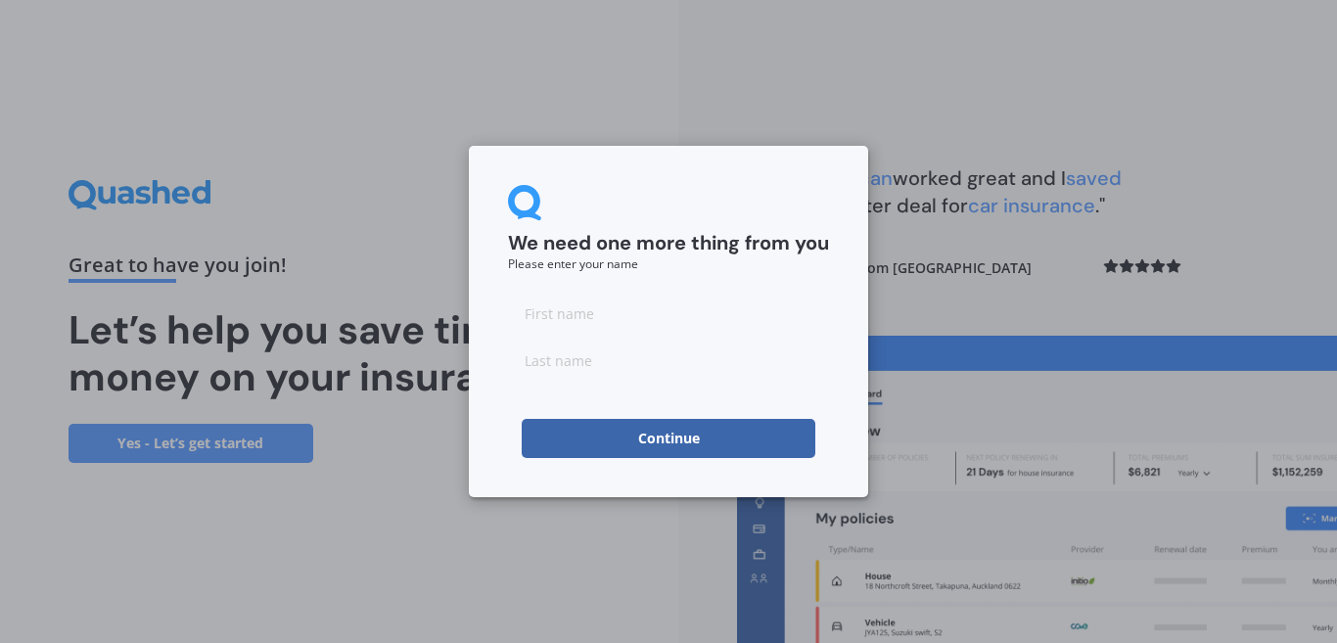
click at [602, 319] on input at bounding box center [668, 313] width 321 height 39
type input "Maddison"
click at [619, 357] on input at bounding box center [668, 359] width 321 height 39
type input "[PERSON_NAME]"
click at [624, 446] on button "Continue" at bounding box center [669, 438] width 294 height 39
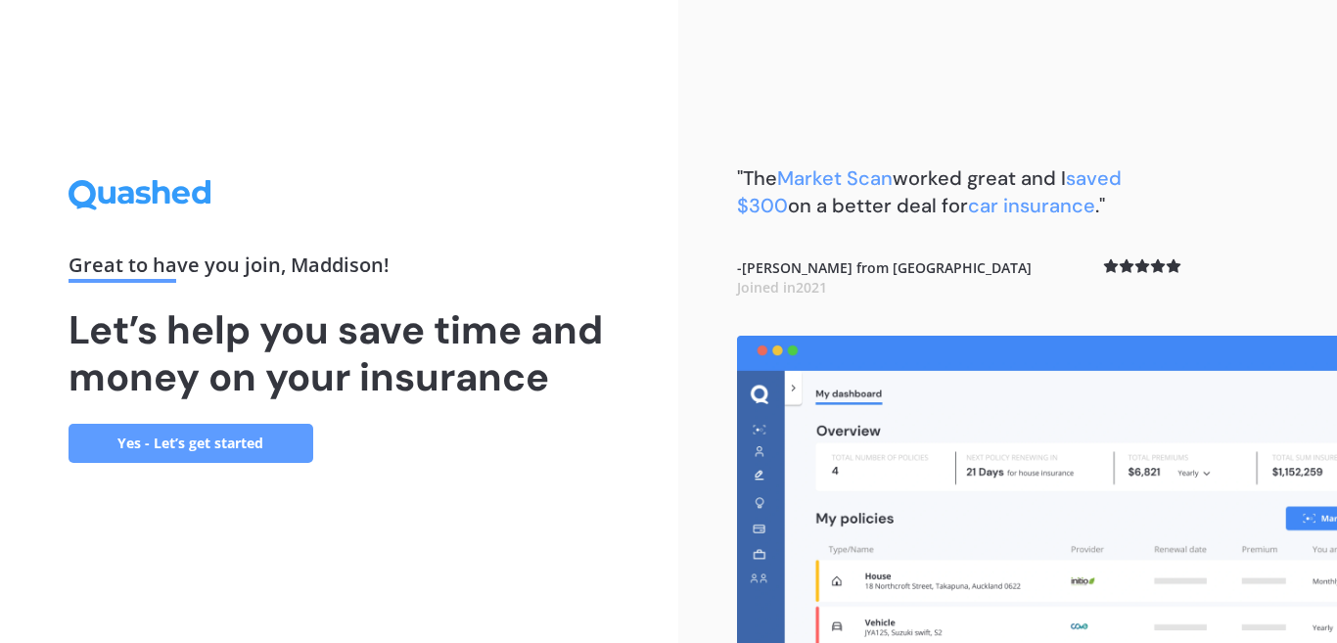
click at [182, 441] on link "Yes - Let’s get started" at bounding box center [190, 443] width 245 height 39
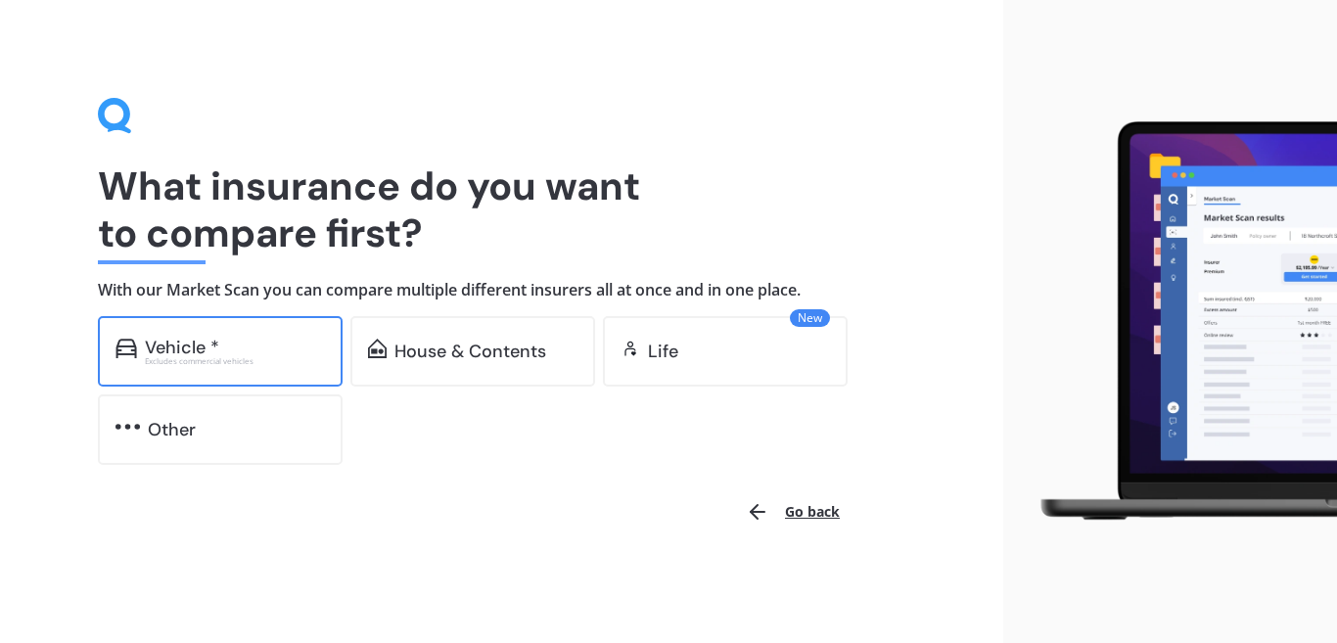
click at [225, 349] on div "Vehicle *" at bounding box center [235, 348] width 180 height 20
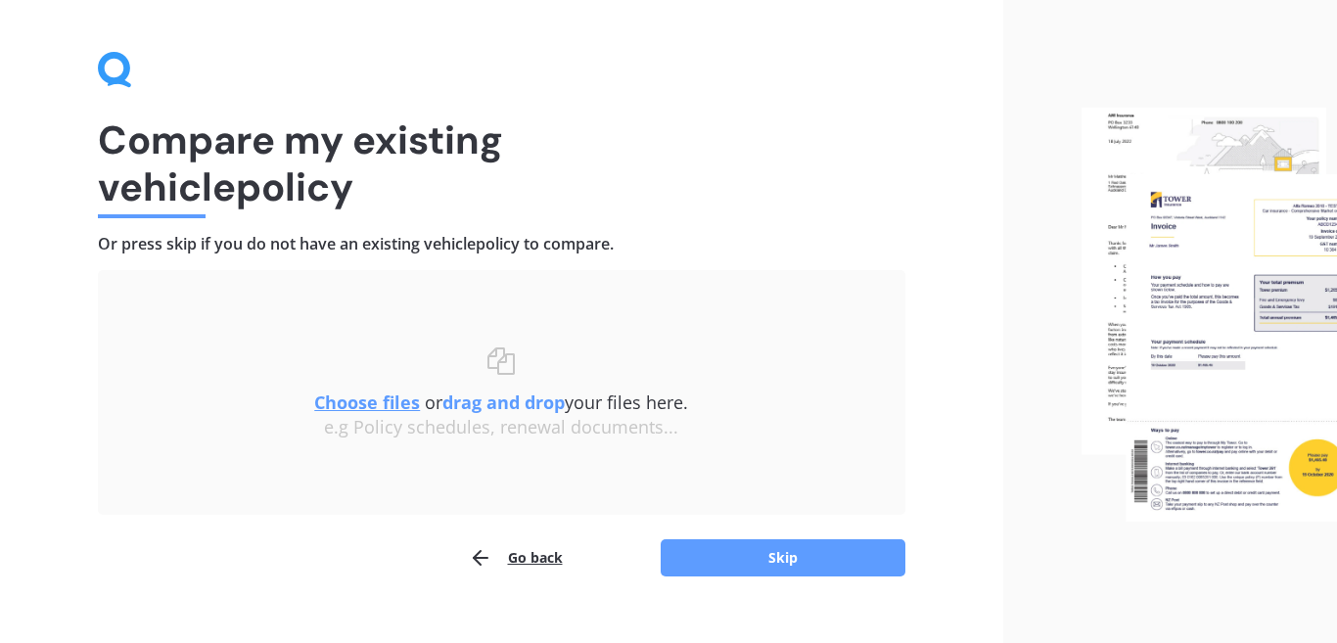
scroll to position [78, 0]
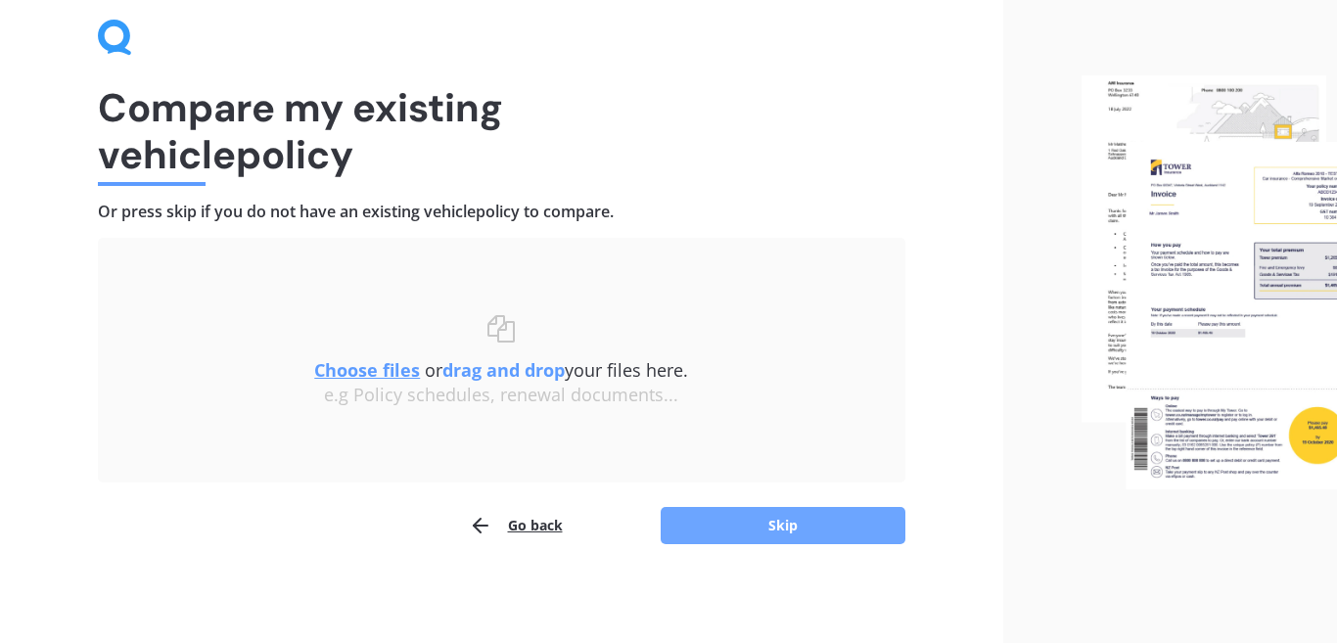
click at [745, 523] on button "Skip" at bounding box center [782, 525] width 245 height 37
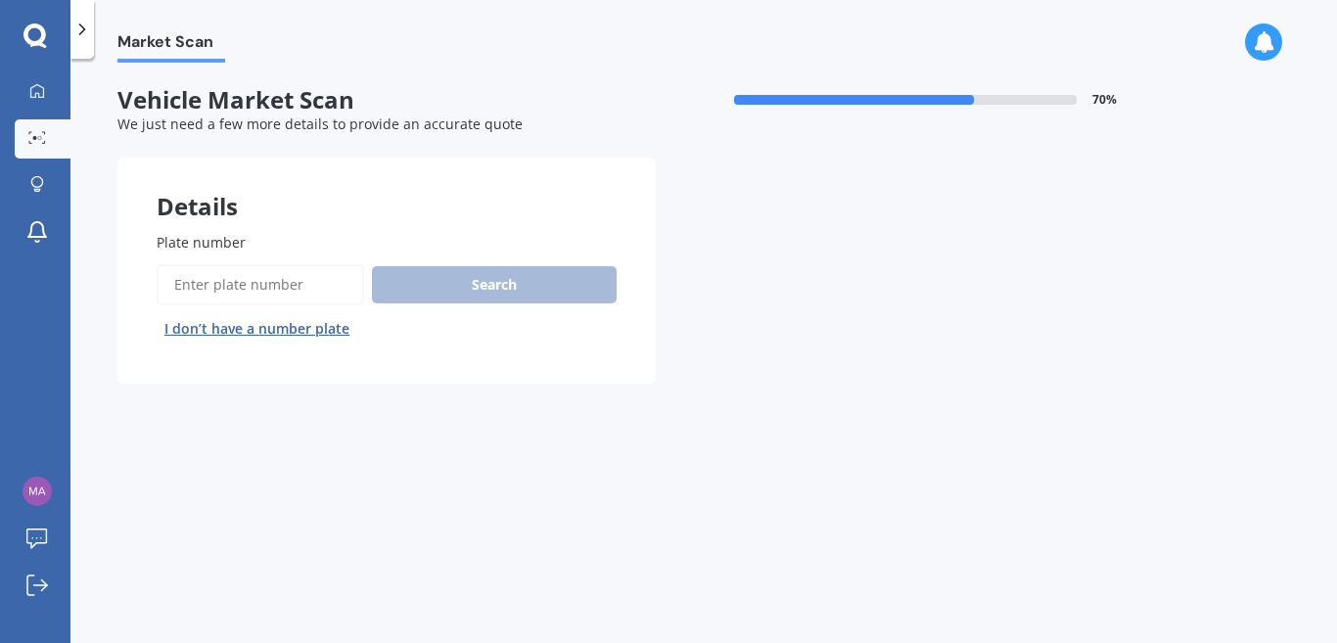
click at [250, 288] on input "Plate number" at bounding box center [260, 284] width 207 height 41
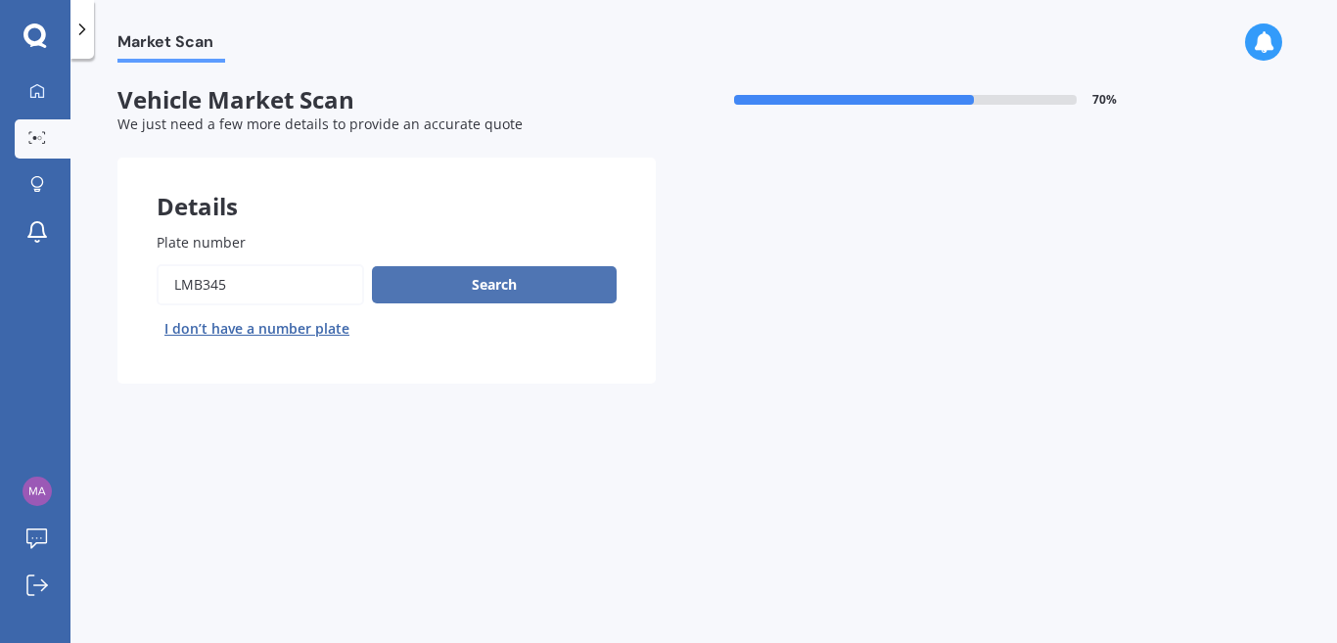
type input "lmb345"
click at [503, 286] on button "Search" at bounding box center [494, 284] width 245 height 37
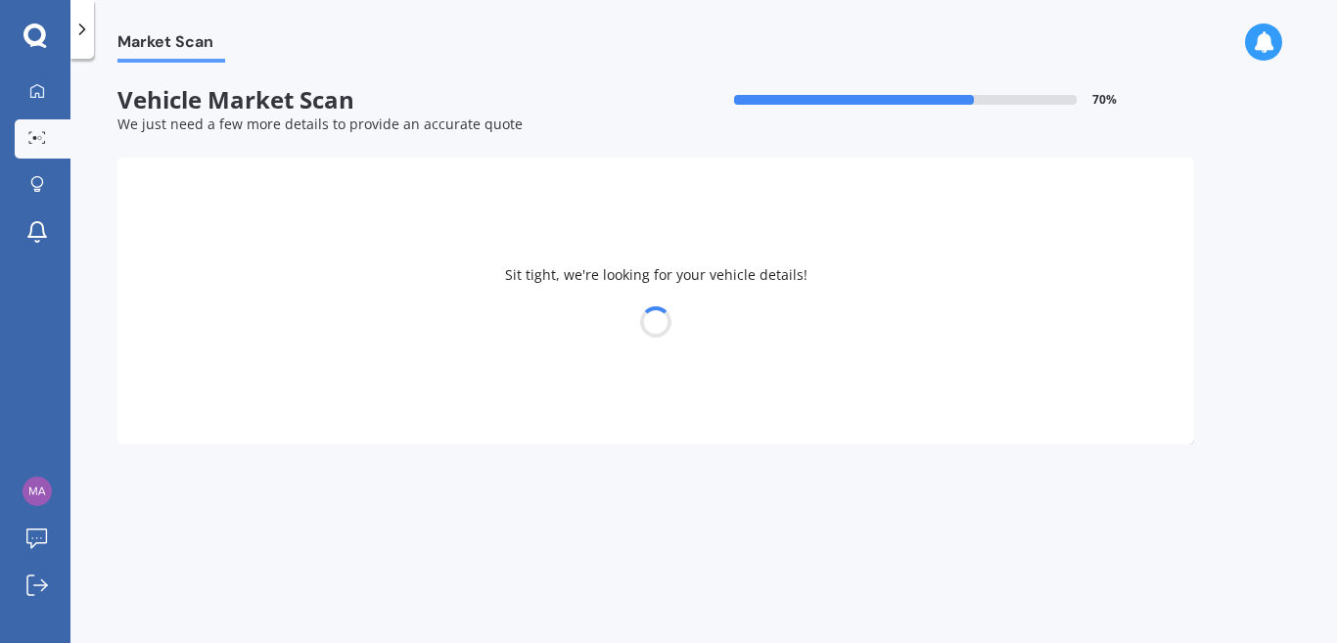
select select "MAZDA"
select select "AXELA"
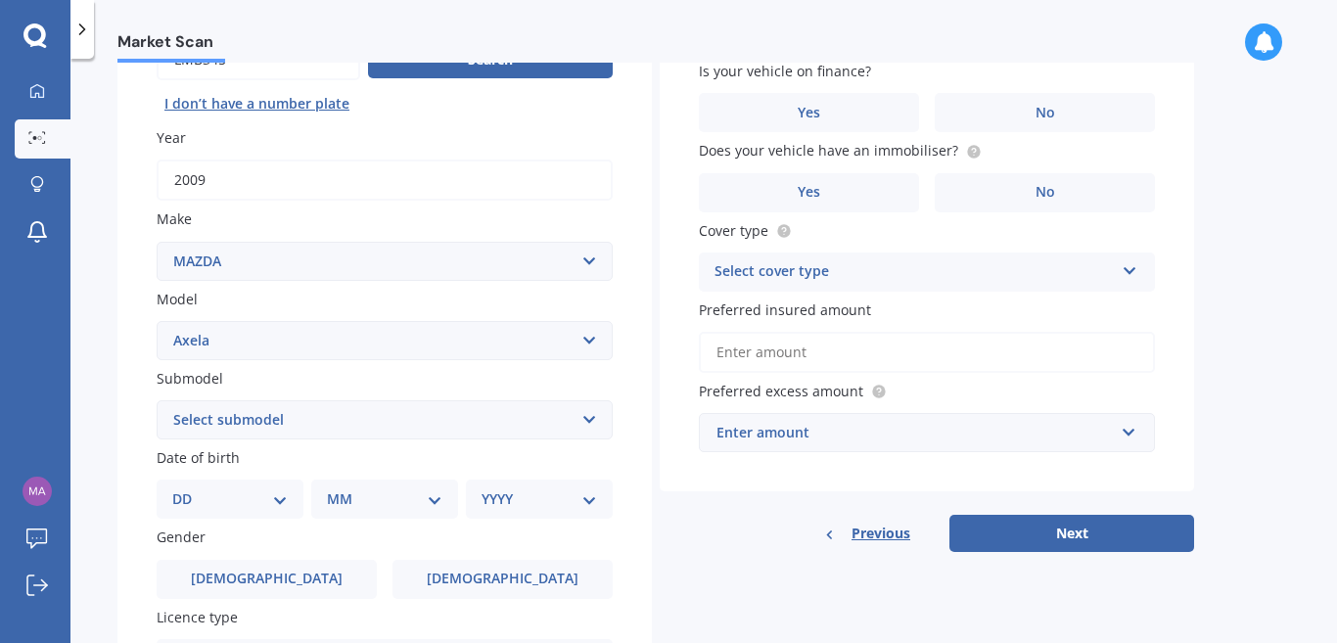
scroll to position [236, 0]
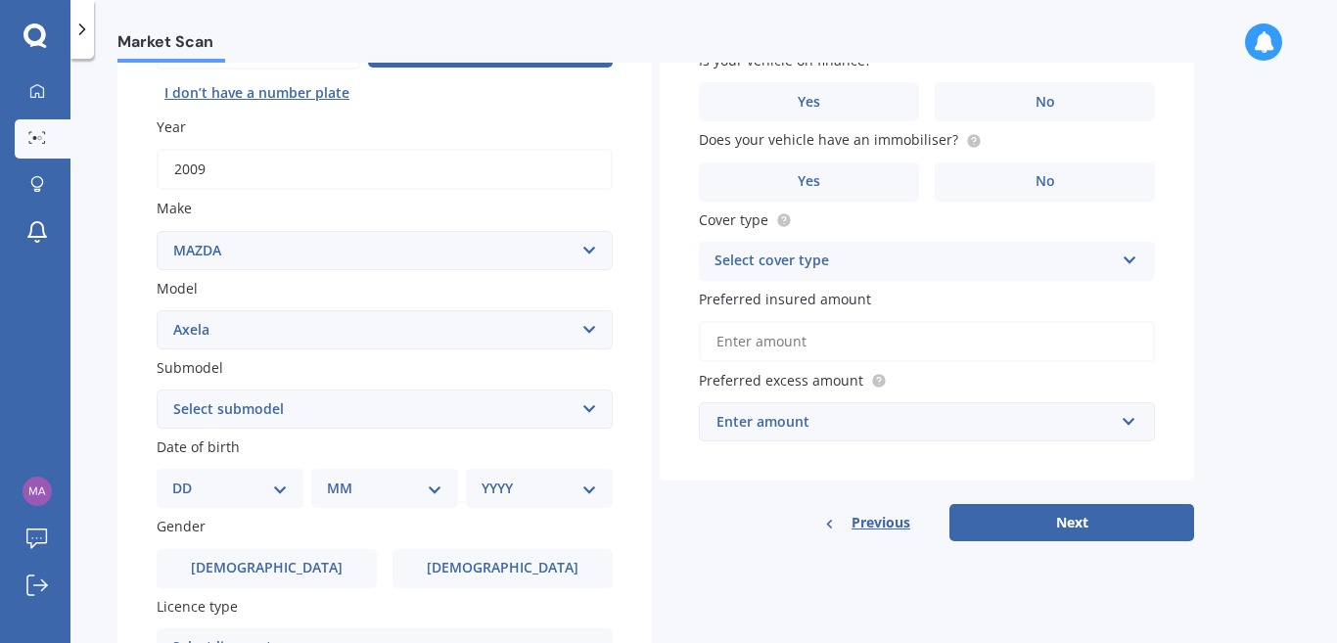
click at [386, 415] on select "Select submodel (All other) 2.3 Sporthatch 2.3 turbo Hatchback Hatchback turbo …" at bounding box center [385, 408] width 456 height 39
select select "HATCHBACK"
click at [226, 500] on div "DD 01 02 03 04 05 06 07 08 09 10 11 12 13 14 15 16 17 18 19 20 21 22 23 24 25 2…" at bounding box center [230, 488] width 147 height 39
click at [228, 495] on select "DD 01 02 03 04 05 06 07 08 09 10 11 12 13 14 15 16 17 18 19 20 21 22 23 24 25 2…" at bounding box center [229, 488] width 115 height 22
select select "17"
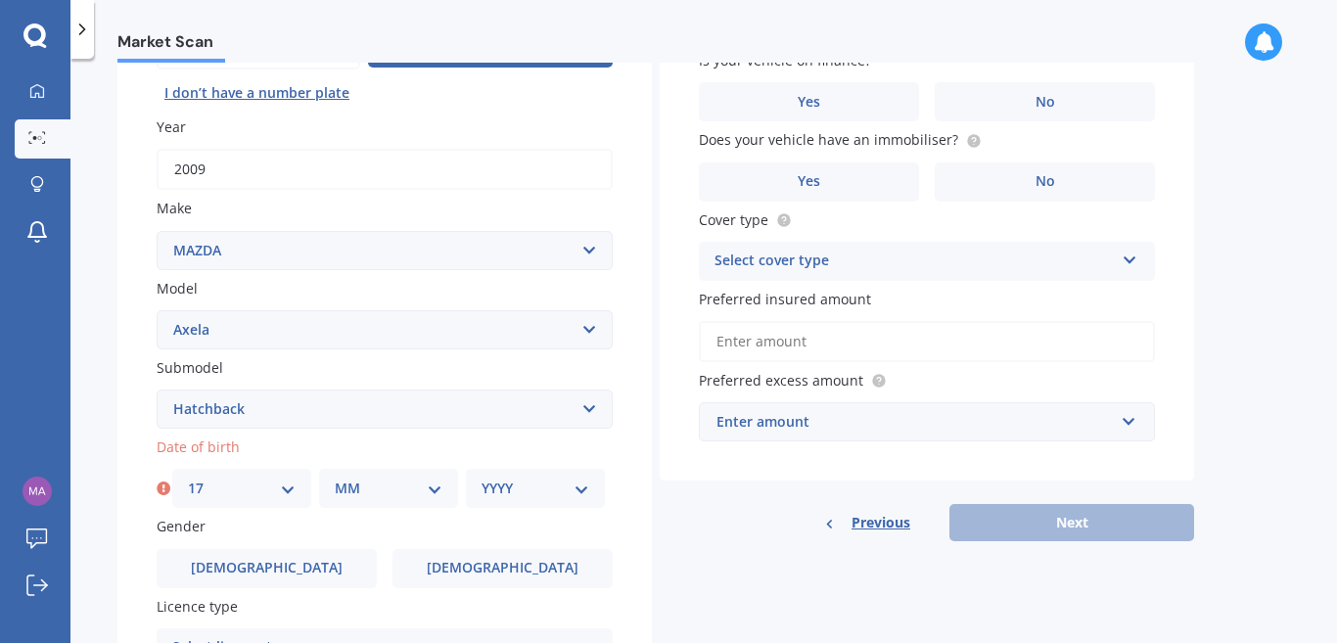
click at [365, 492] on select "MM 01 02 03 04 05 06 07 08 09 10 11 12" at bounding box center [389, 488] width 108 height 22
select select "12"
click at [515, 488] on select "YYYY 2025 2024 2023 2022 2021 2020 2019 2018 2017 2016 2015 2014 2013 2012 2011…" at bounding box center [535, 488] width 108 height 22
select select "2003"
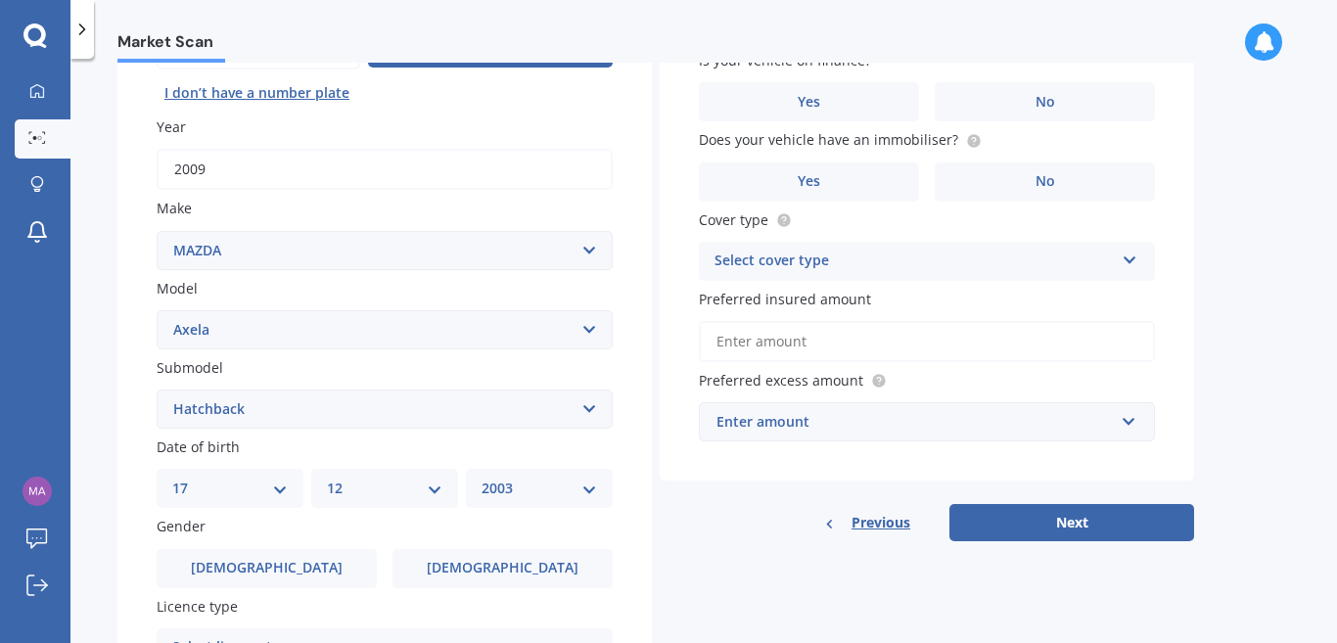
scroll to position [372, 0]
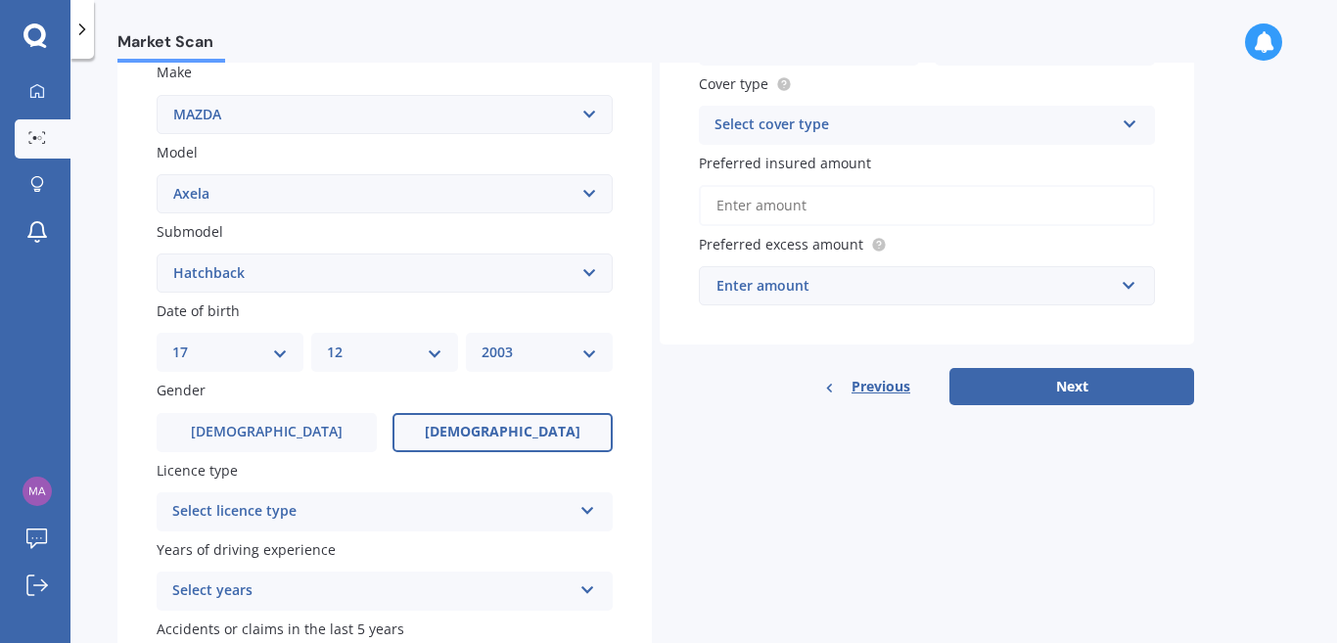
click at [516, 429] on span "[DEMOGRAPHIC_DATA]" at bounding box center [503, 432] width 156 height 17
click at [0, 0] on input "[DEMOGRAPHIC_DATA]" at bounding box center [0, 0] width 0 height 0
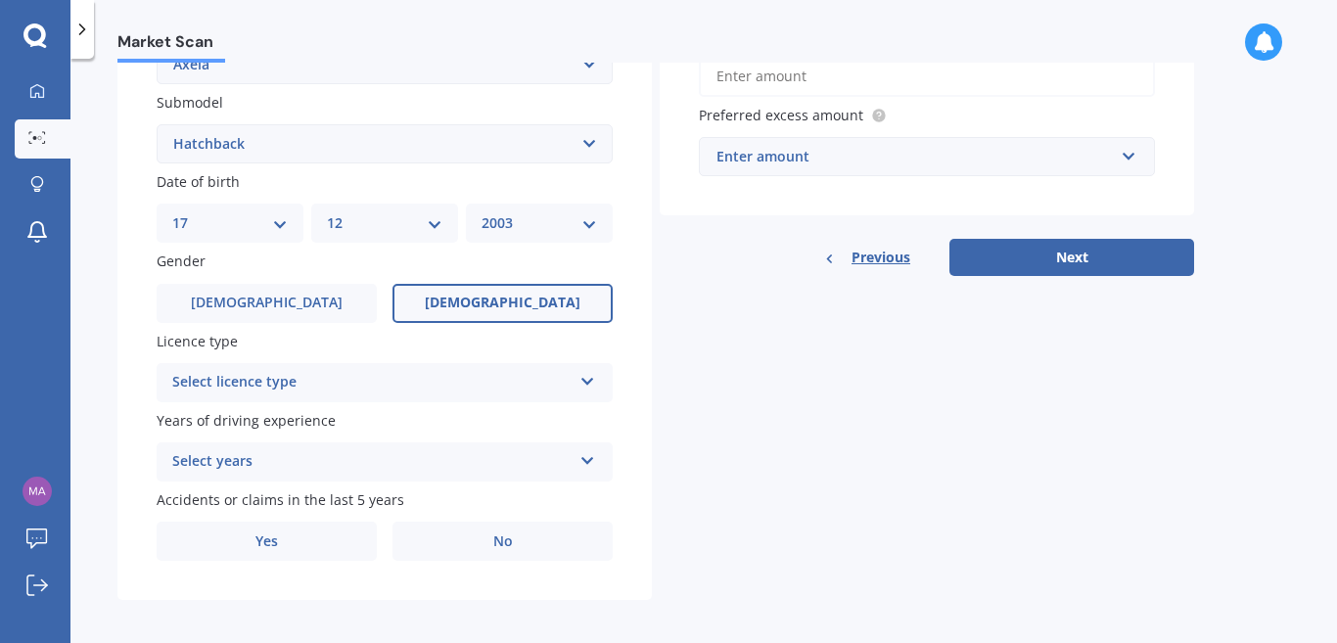
scroll to position [509, 0]
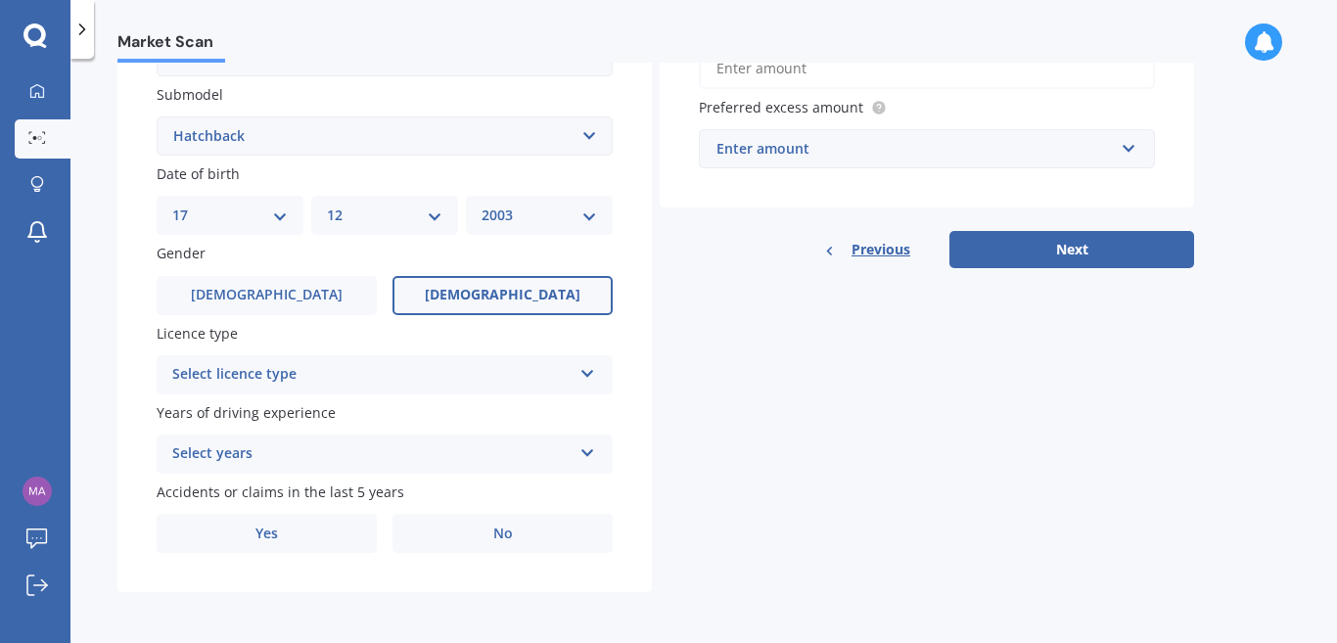
click at [323, 382] on div "Select licence type" at bounding box center [371, 374] width 399 height 23
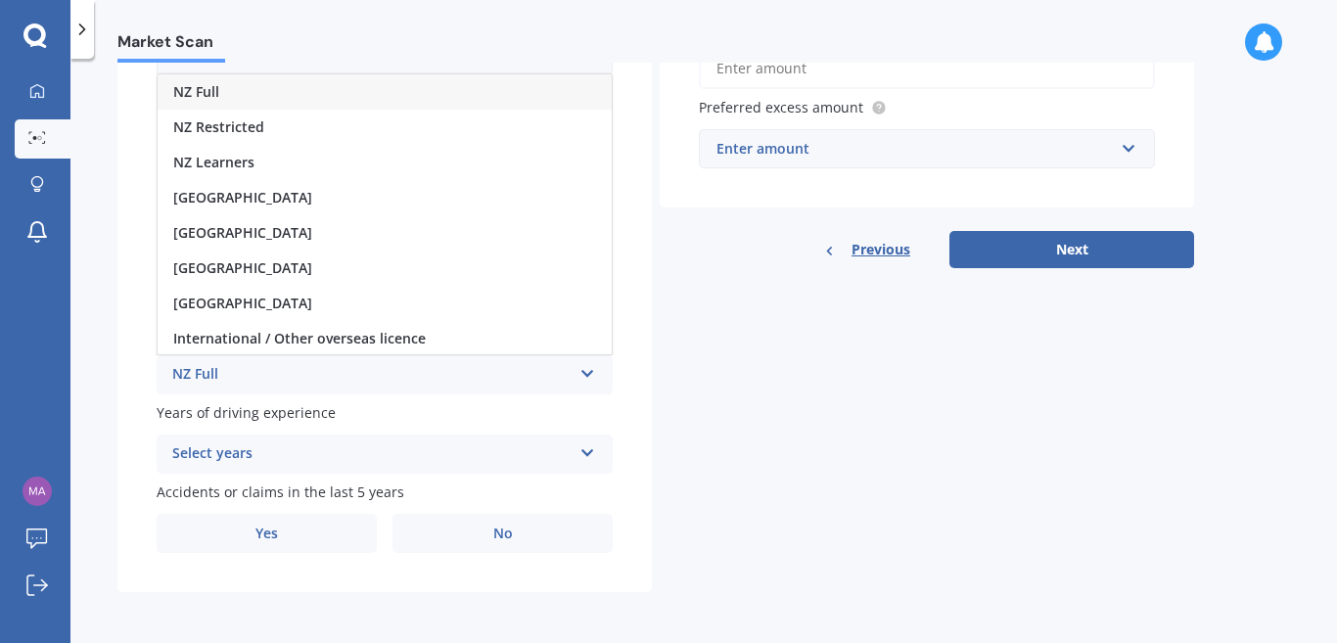
click at [321, 96] on div "NZ Full" at bounding box center [385, 91] width 454 height 35
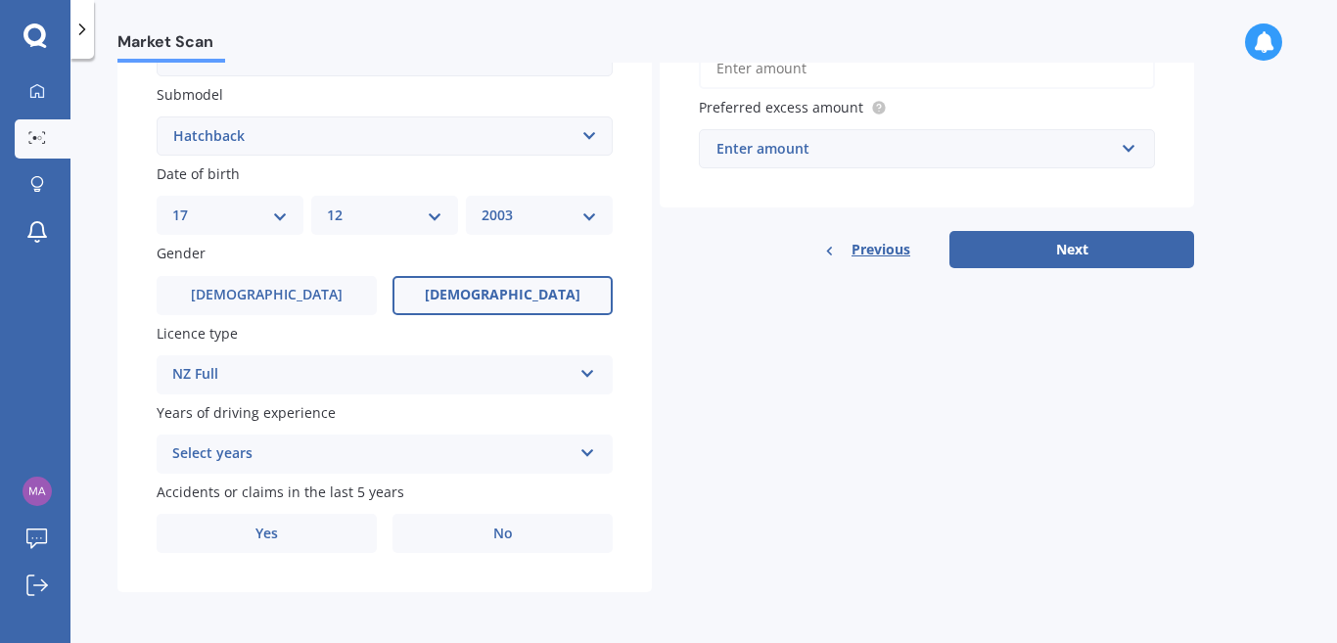
click at [295, 447] on div "Select years" at bounding box center [371, 453] width 399 height 23
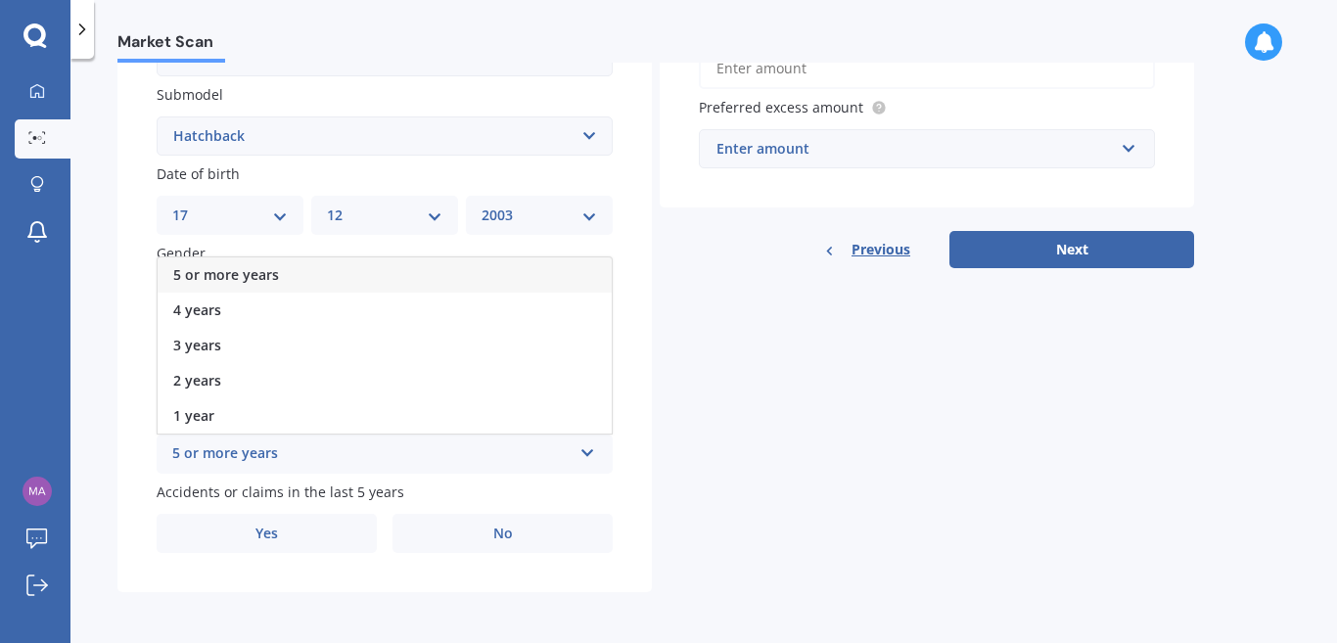
click at [291, 271] on div "5 or more years" at bounding box center [385, 274] width 454 height 35
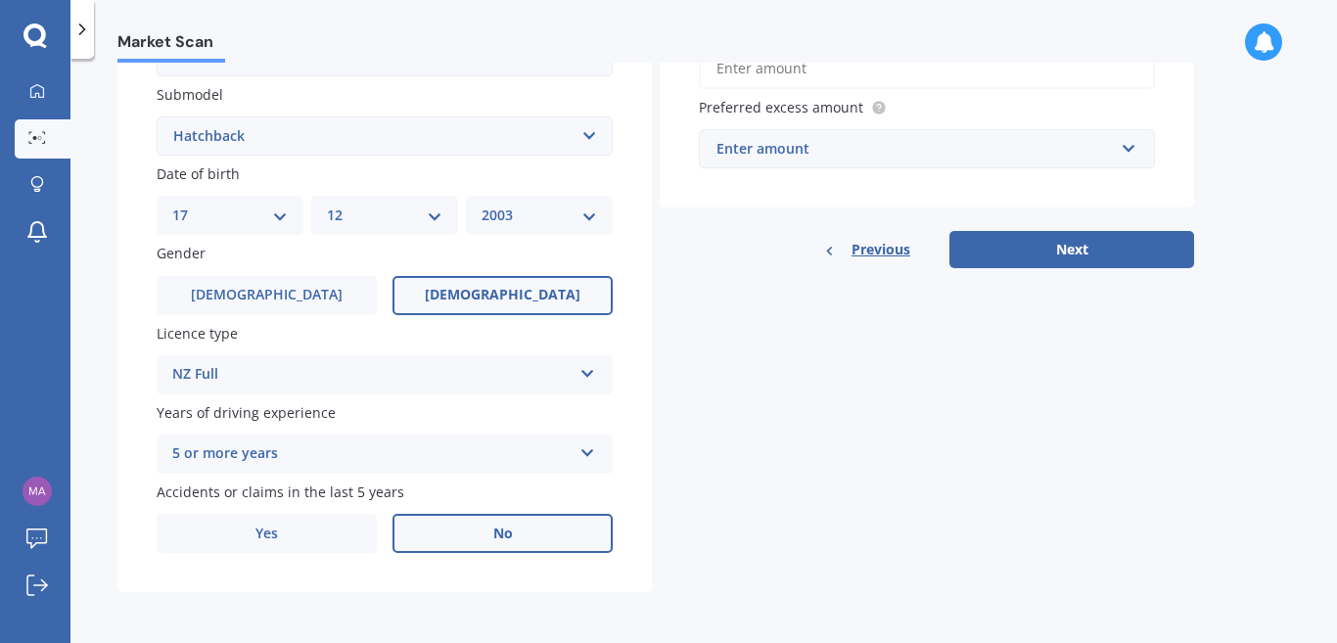
click at [476, 532] on label "No" at bounding box center [502, 533] width 220 height 39
click at [0, 0] on input "No" at bounding box center [0, 0] width 0 height 0
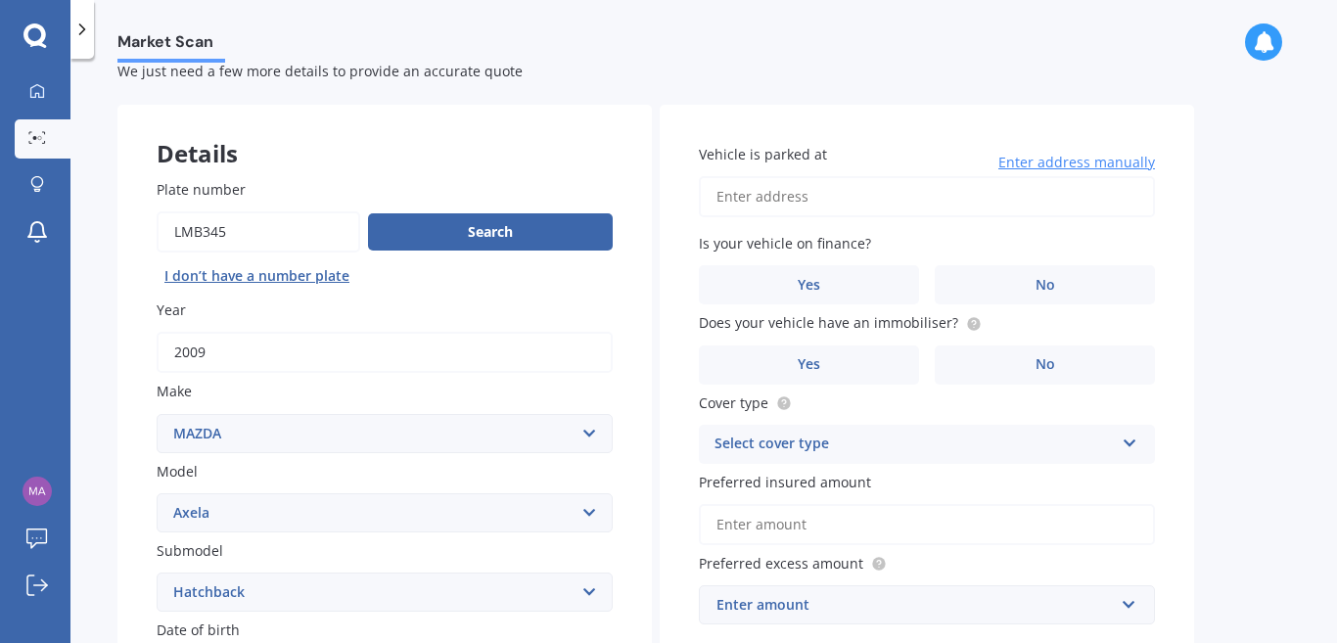
scroll to position [45, 0]
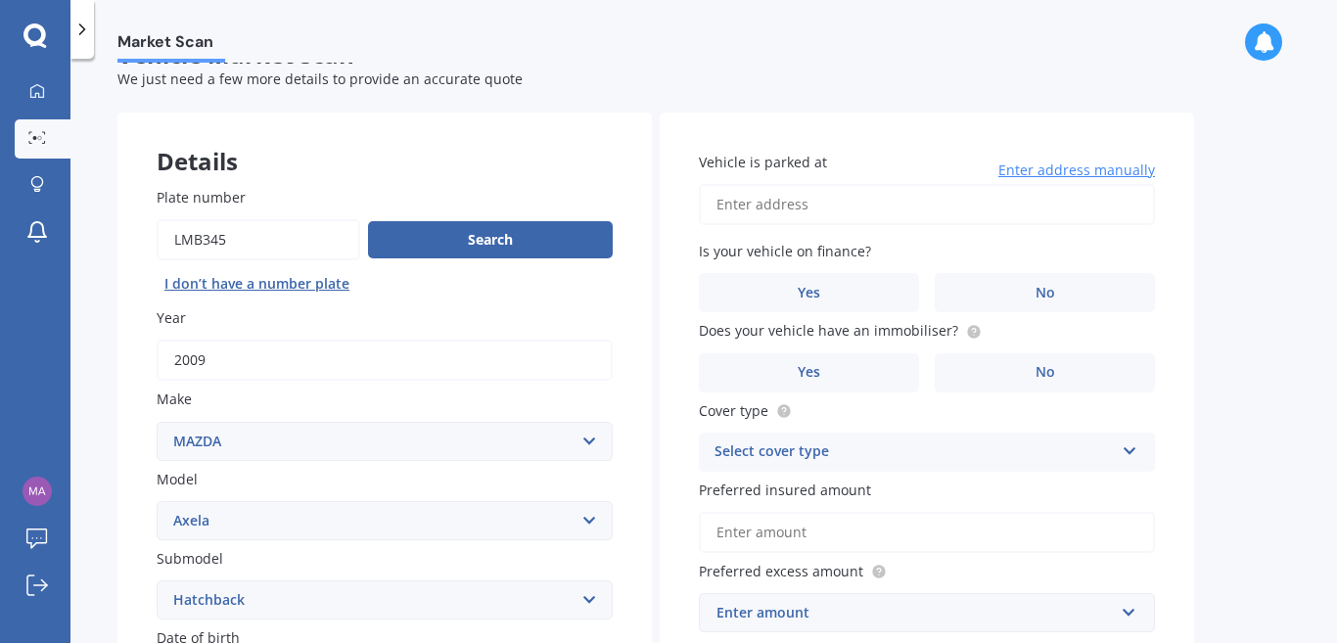
click at [802, 204] on input "Vehicle is parked at" at bounding box center [927, 204] width 456 height 41
type input "[STREET_ADDRESS][PERSON_NAME]"
click at [1045, 306] on label "No" at bounding box center [1044, 292] width 220 height 39
click at [0, 0] on input "No" at bounding box center [0, 0] width 0 height 0
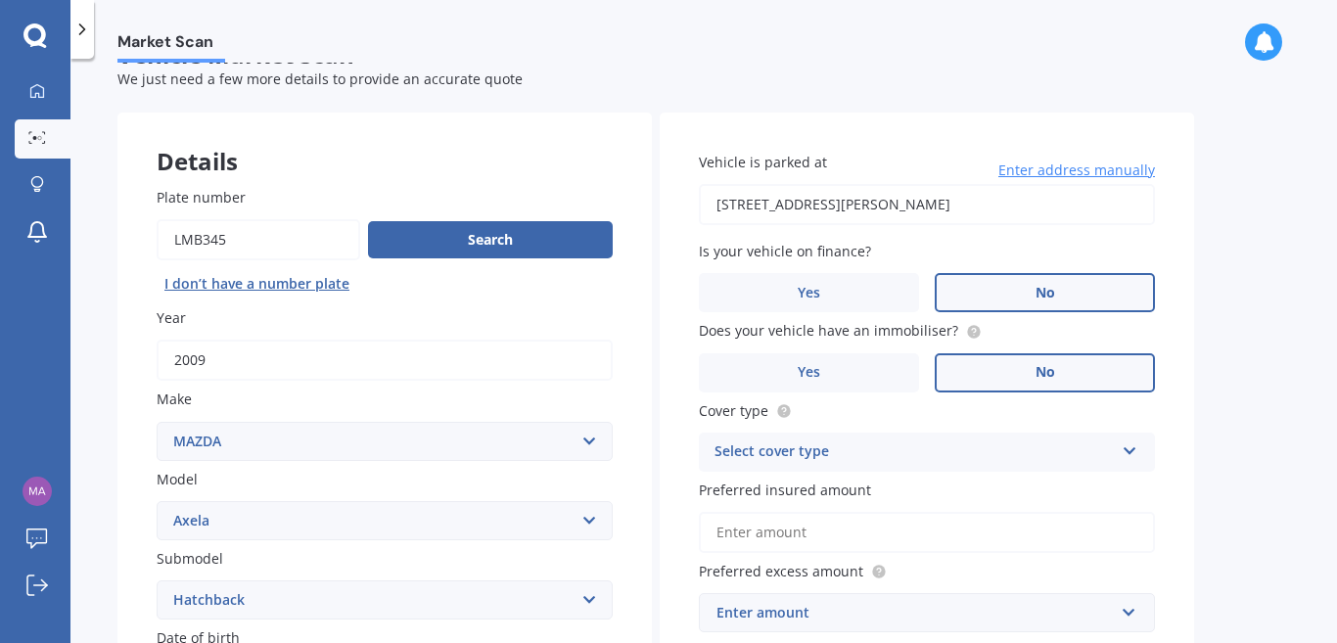
click at [1021, 371] on label "No" at bounding box center [1044, 372] width 220 height 39
click at [0, 0] on input "No" at bounding box center [0, 0] width 0 height 0
click at [831, 459] on div "Select cover type" at bounding box center [913, 451] width 399 height 23
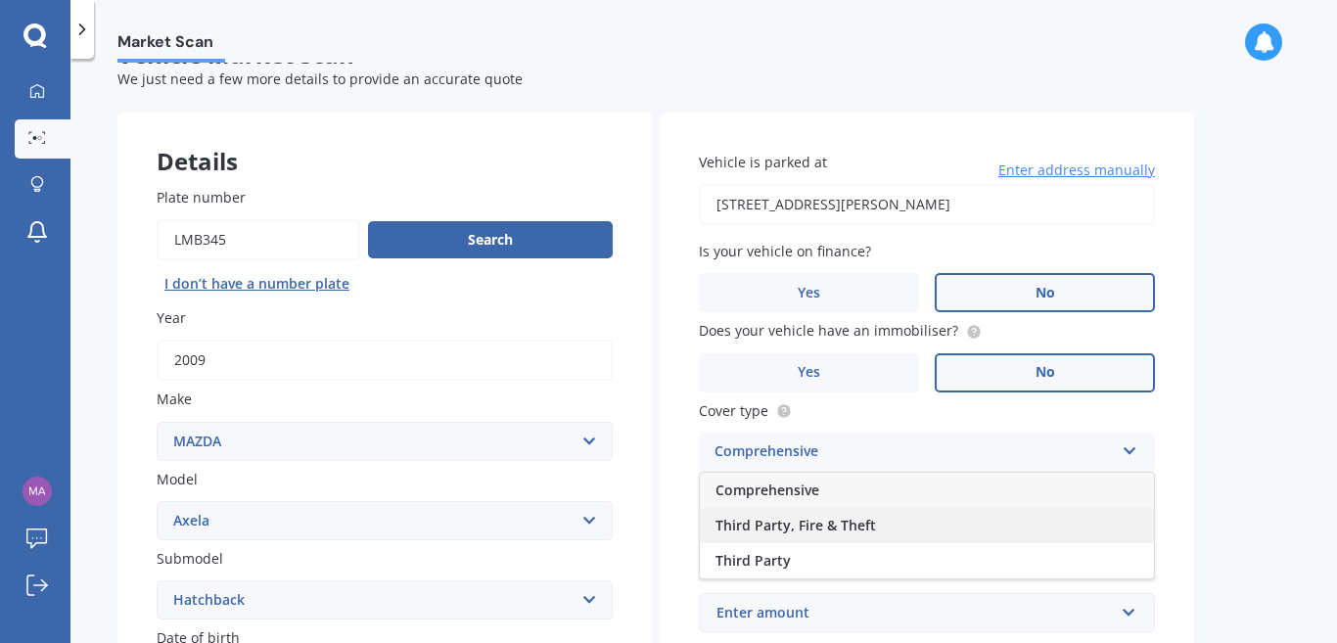
click at [810, 529] on span "Third Party, Fire & Theft" at bounding box center [795, 525] width 160 height 19
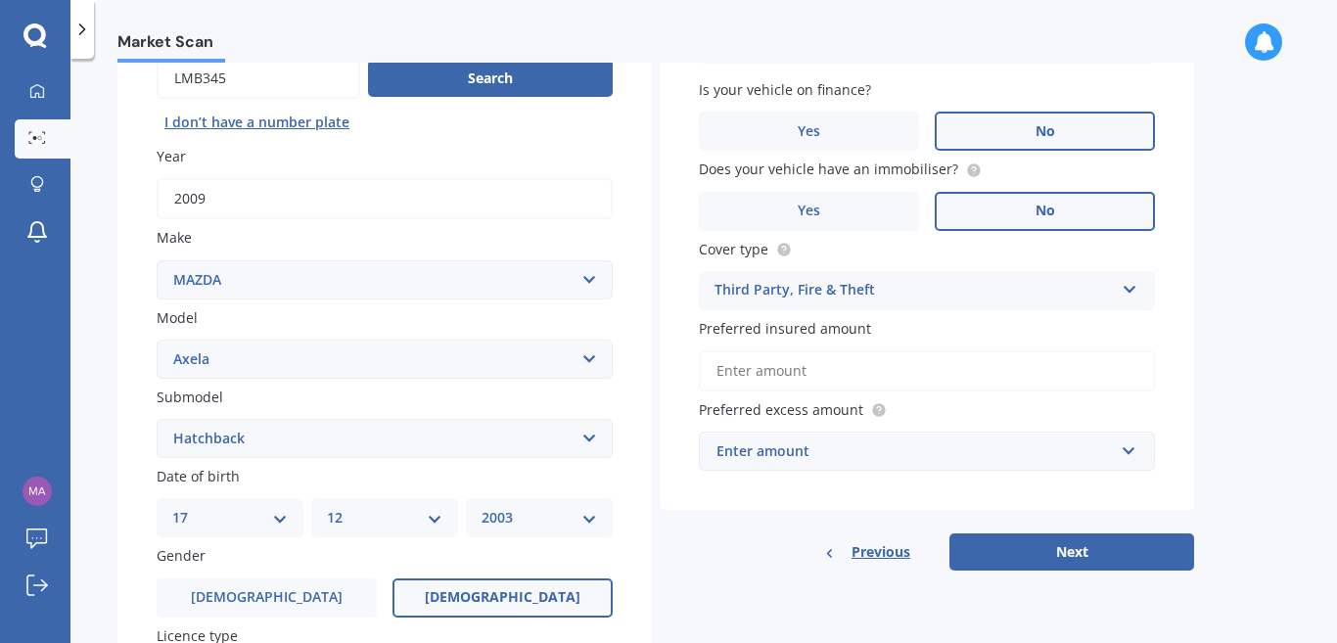
scroll to position [212, 0]
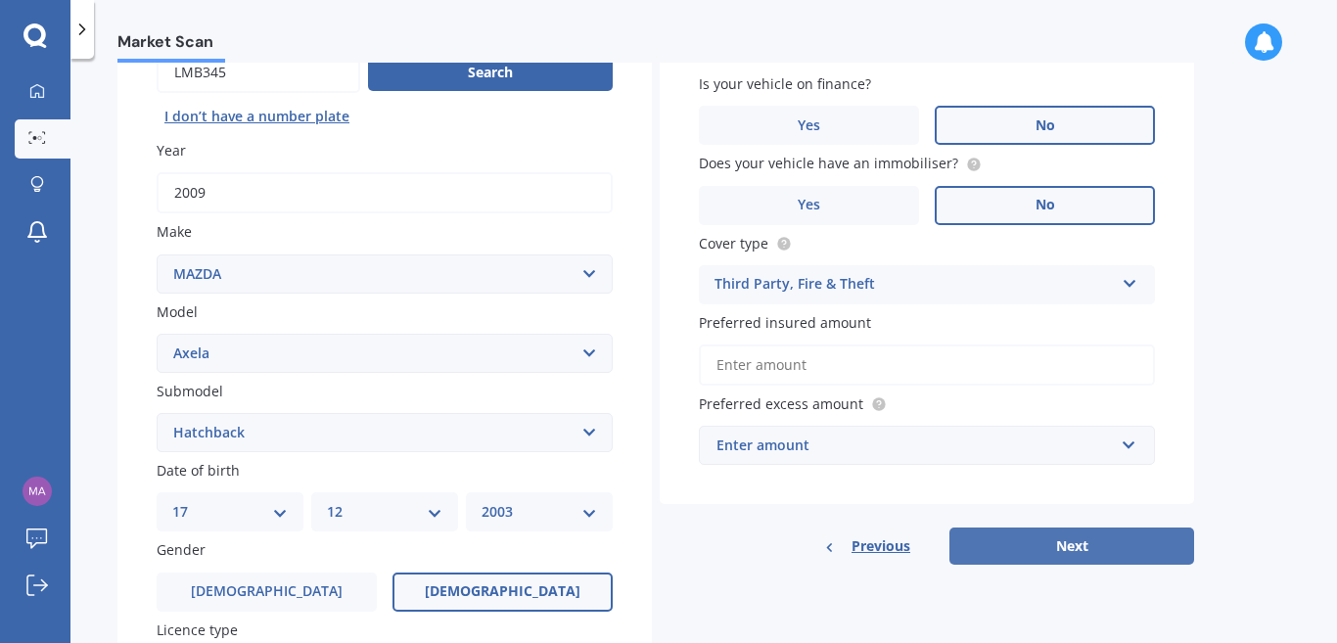
click at [985, 559] on button "Next" at bounding box center [1071, 545] width 245 height 37
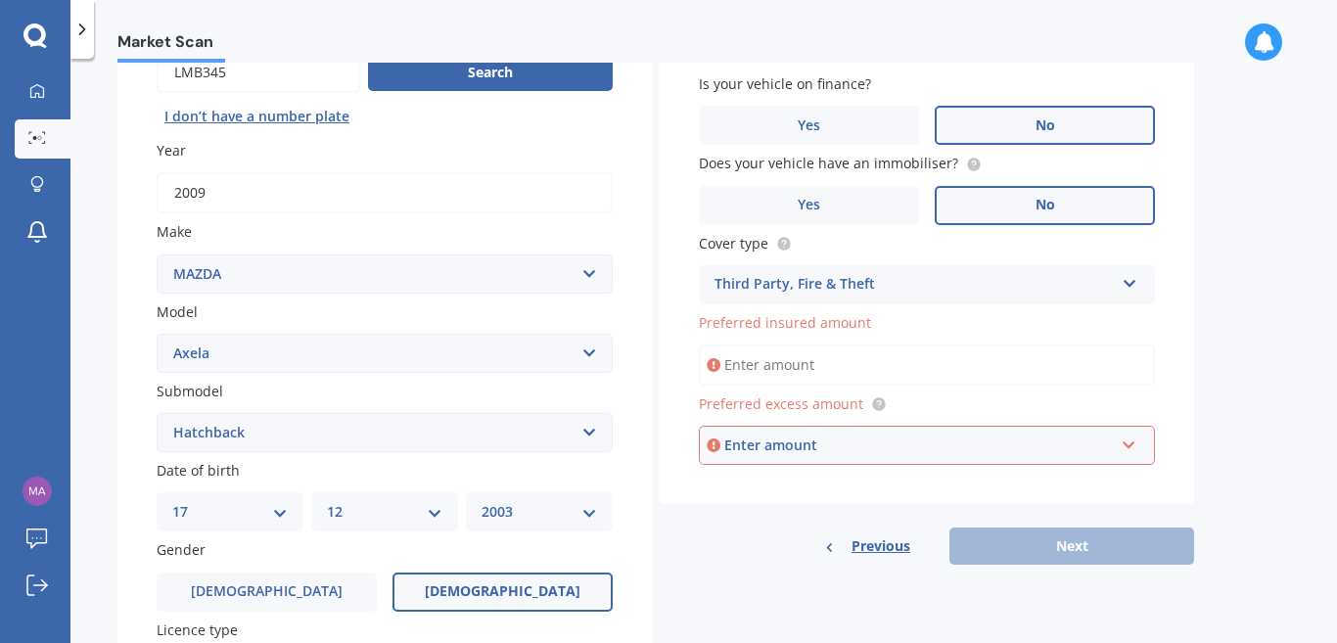
click at [749, 361] on input "Preferred insured amount" at bounding box center [927, 364] width 456 height 41
click at [735, 374] on input "Preferred insured amount" at bounding box center [927, 364] width 456 height 41
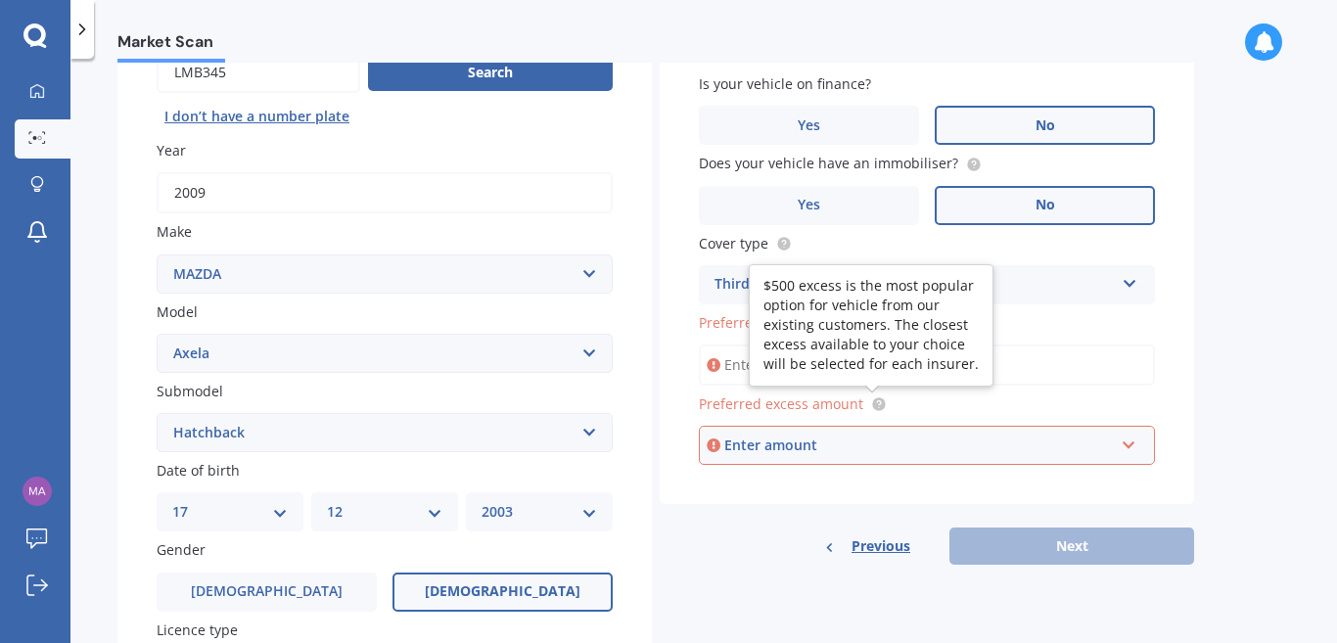
click at [872, 404] on circle at bounding box center [878, 404] width 13 height 13
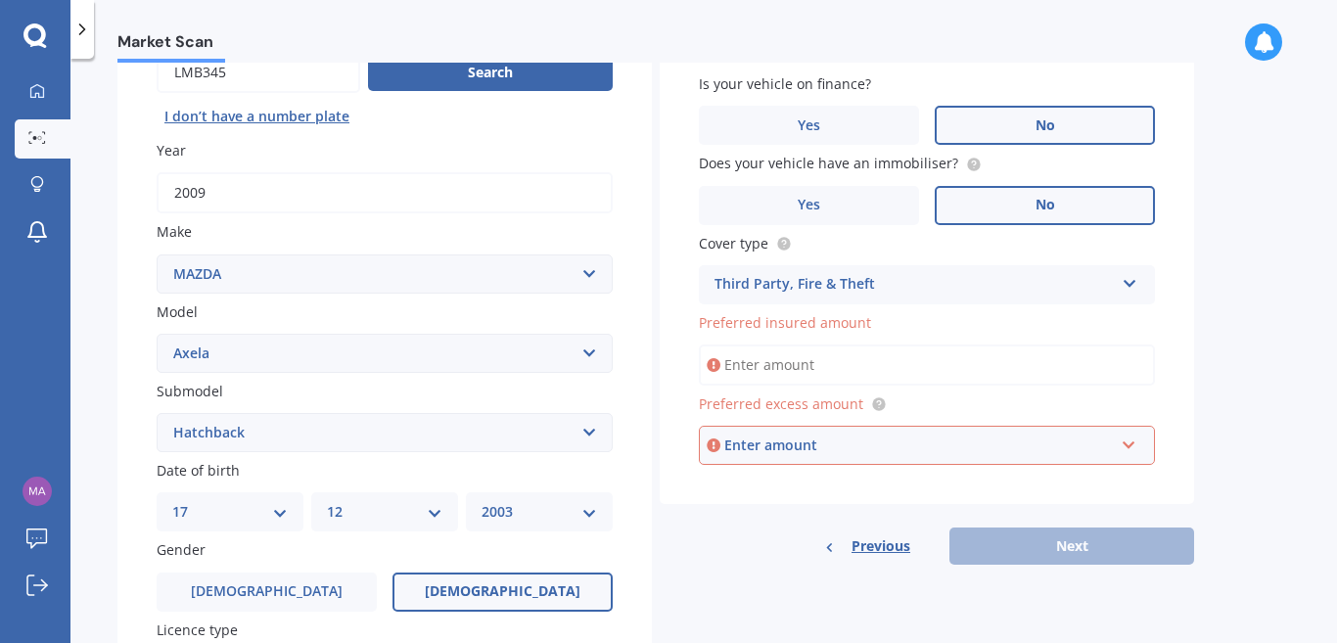
click at [840, 442] on div "Enter amount" at bounding box center [918, 445] width 389 height 22
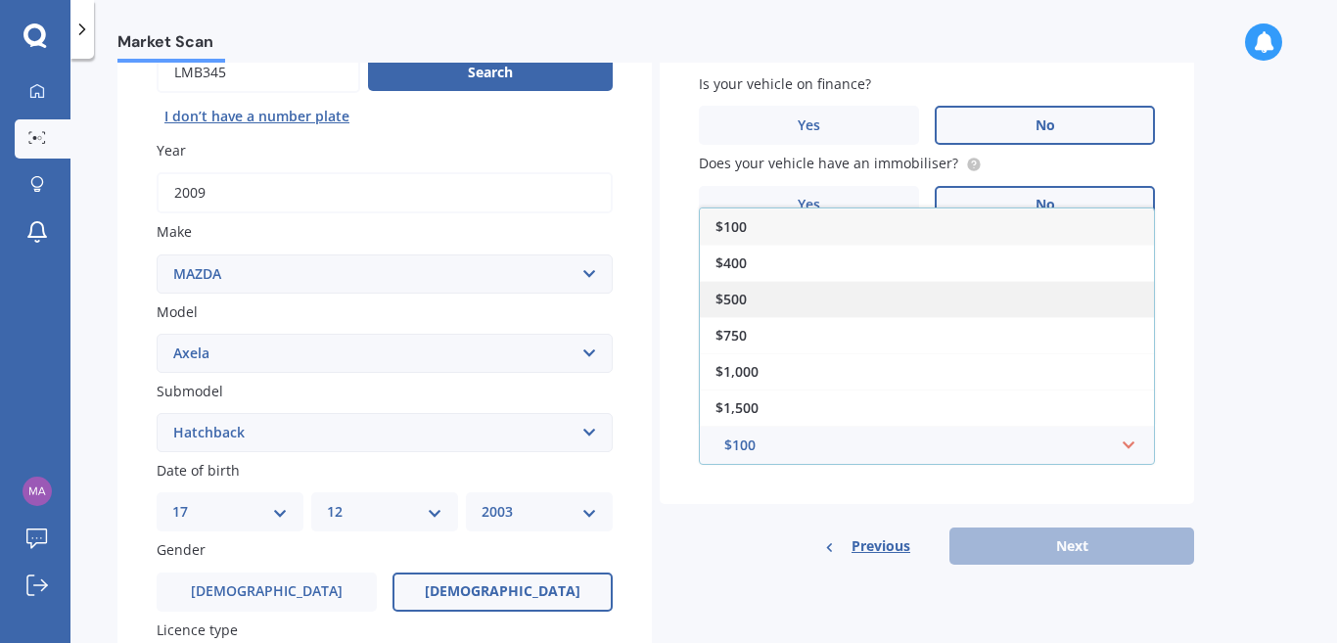
click at [802, 299] on div "$500" at bounding box center [927, 299] width 454 height 36
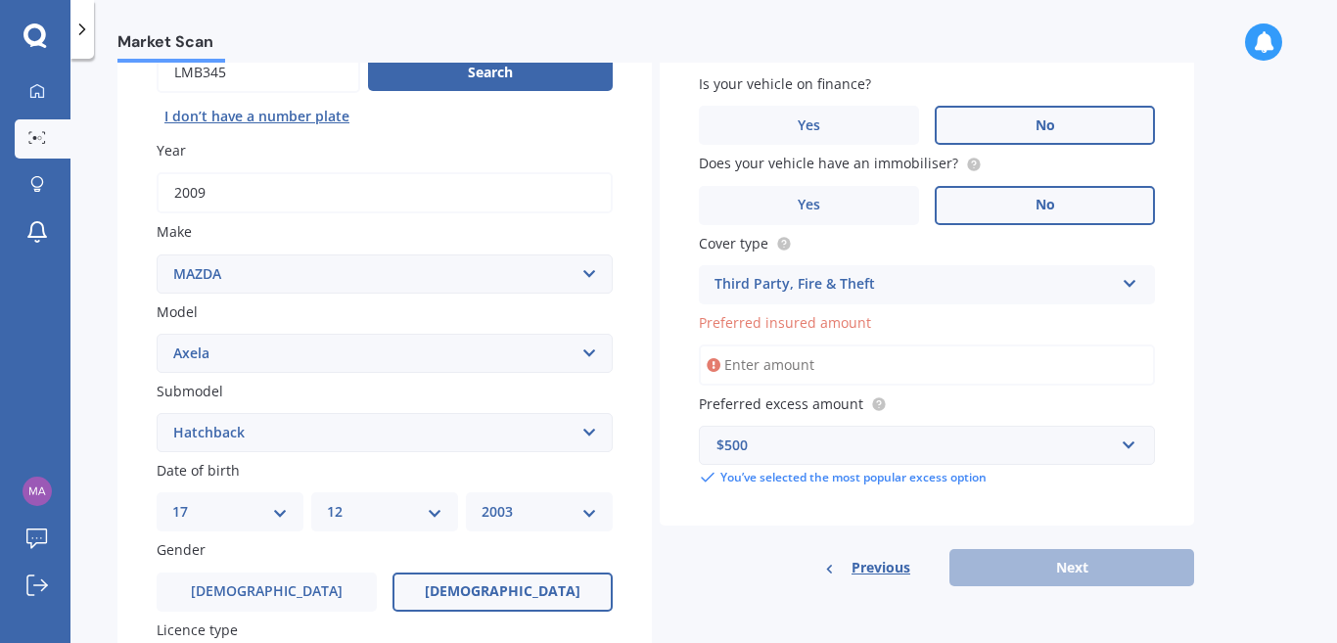
click at [781, 371] on input "Preferred insured amount" at bounding box center [927, 364] width 456 height 41
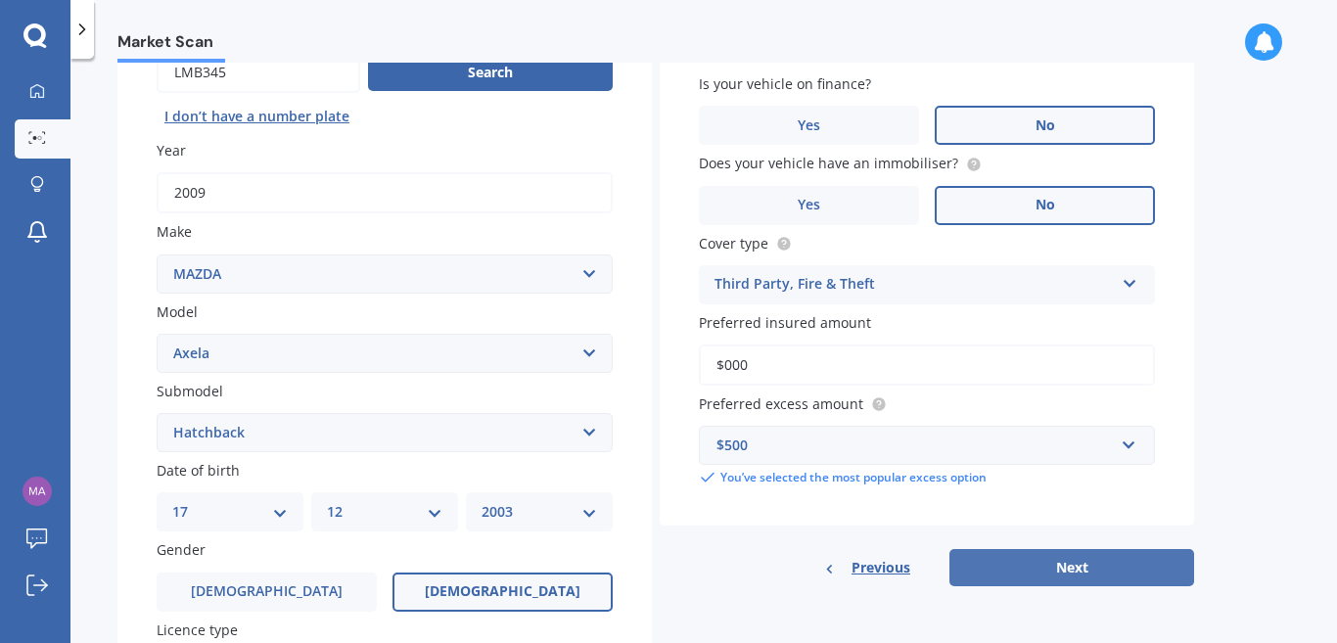
type input "$0"
click at [975, 559] on button "Next" at bounding box center [1071, 567] width 245 height 37
select select "17"
select select "12"
select select "2003"
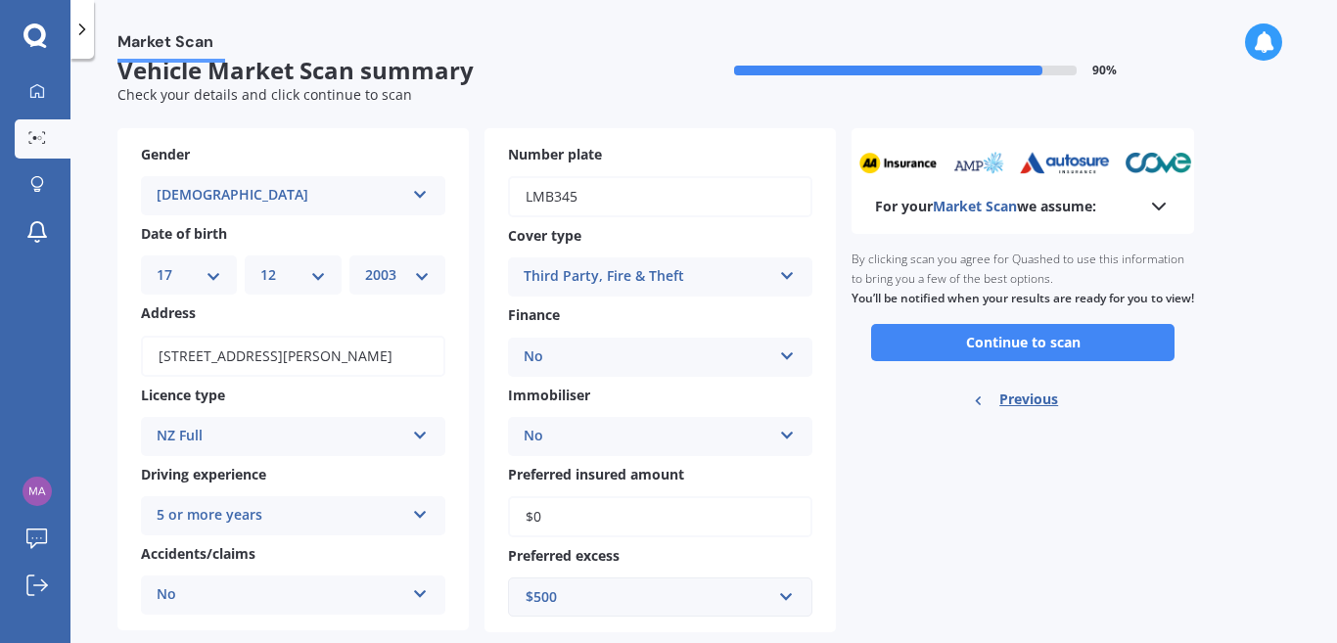
scroll to position [0, 0]
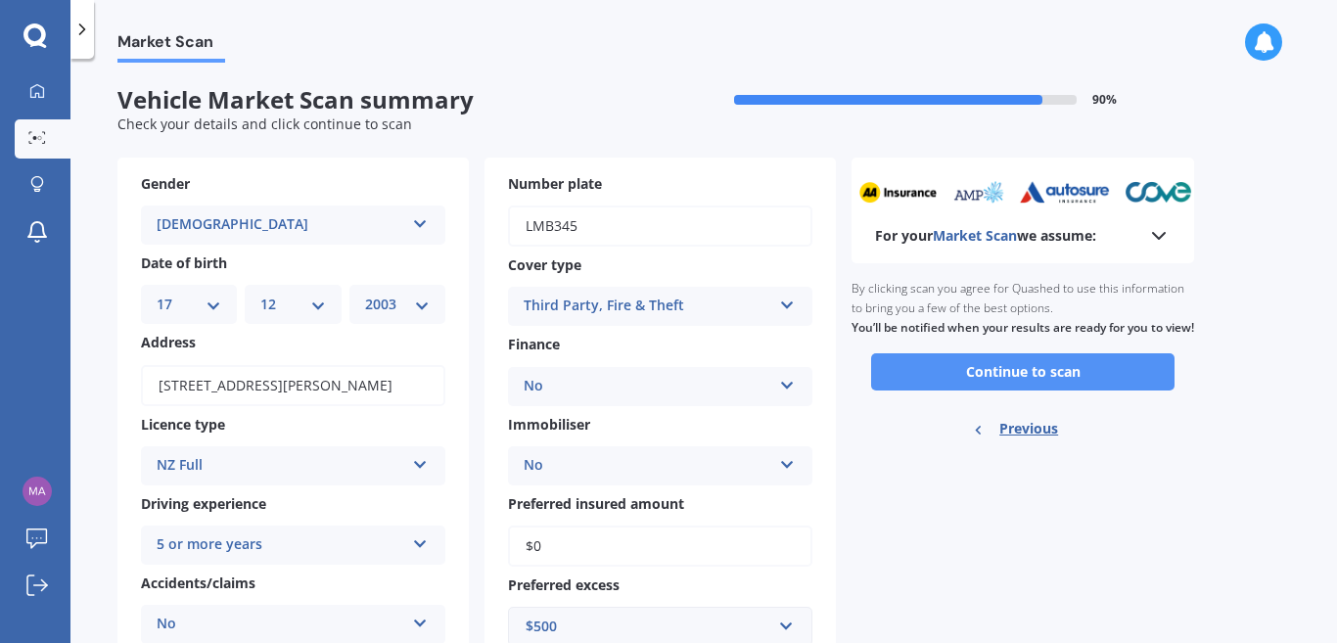
click at [989, 390] on button "Continue to scan" at bounding box center [1022, 371] width 303 height 37
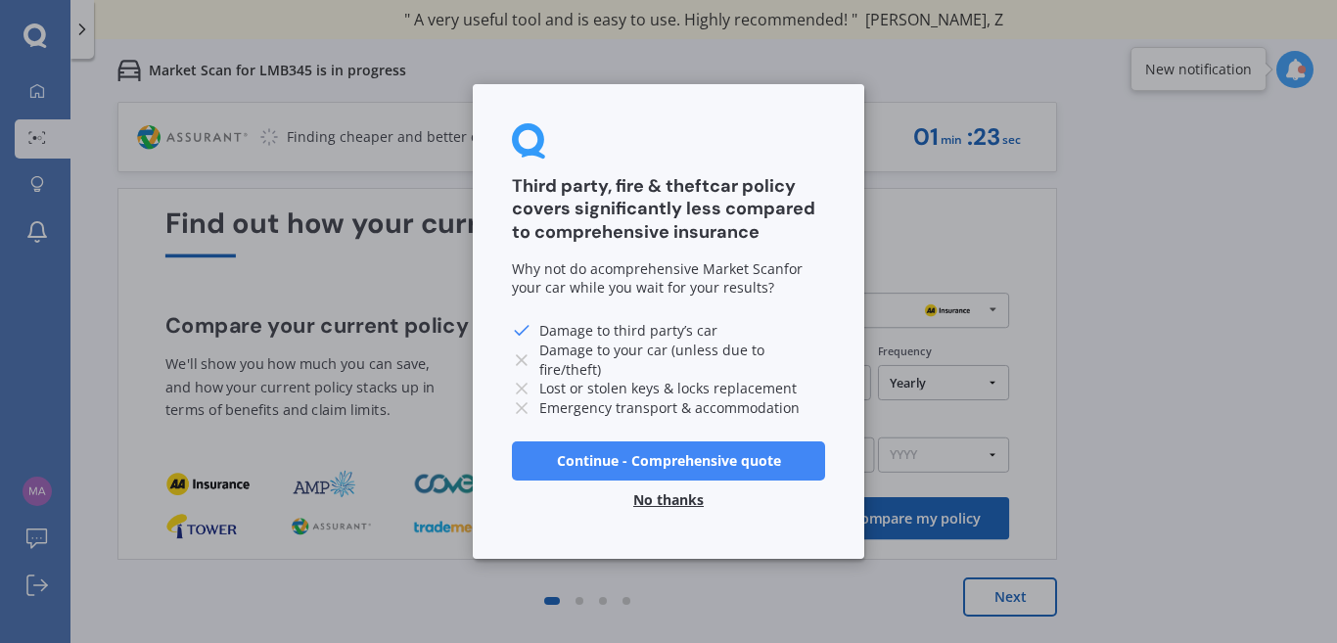
click at [663, 498] on button "No thanks" at bounding box center [668, 499] width 94 height 39
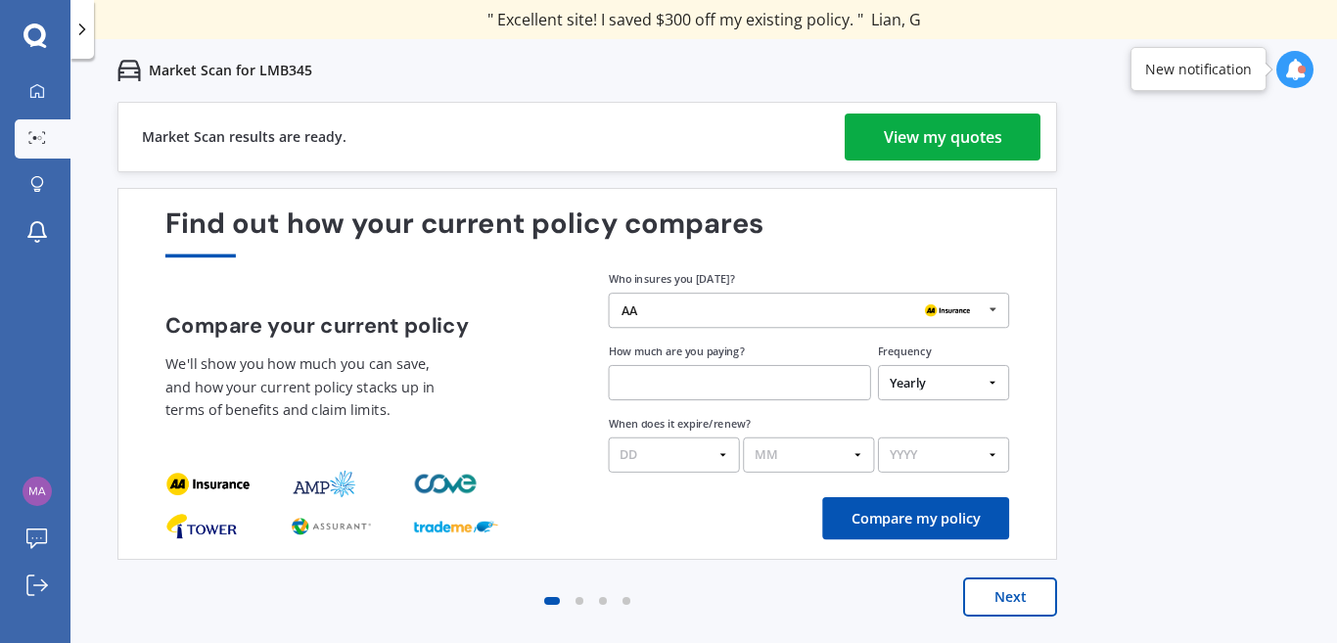
click at [928, 130] on div "View my quotes" at bounding box center [943, 136] width 118 height 47
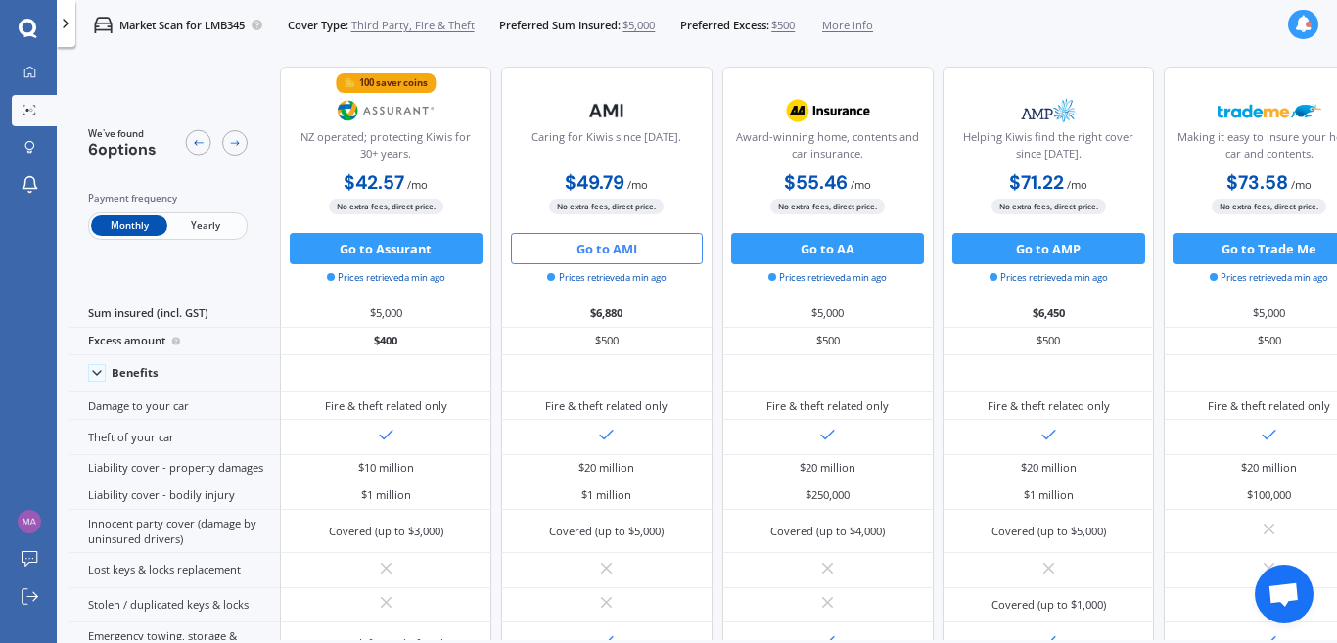
click at [639, 255] on button "Go to AMI" at bounding box center [607, 248] width 193 height 31
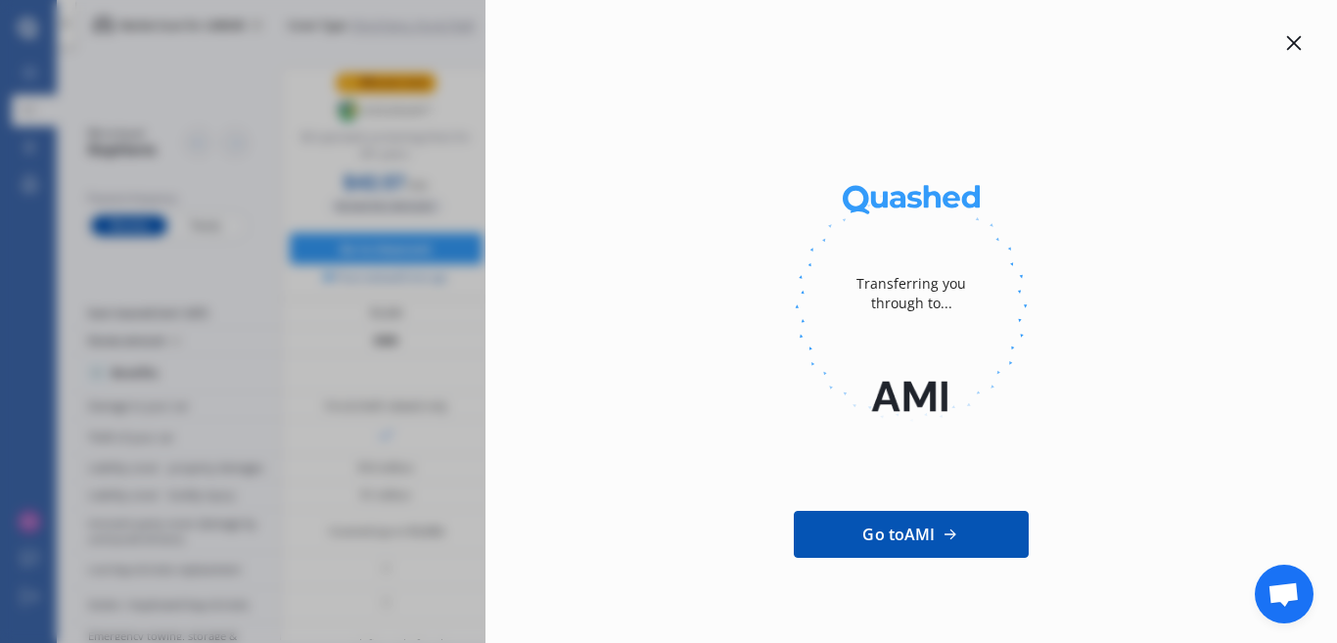
click at [1286, 44] on icon at bounding box center [1294, 43] width 16 height 16
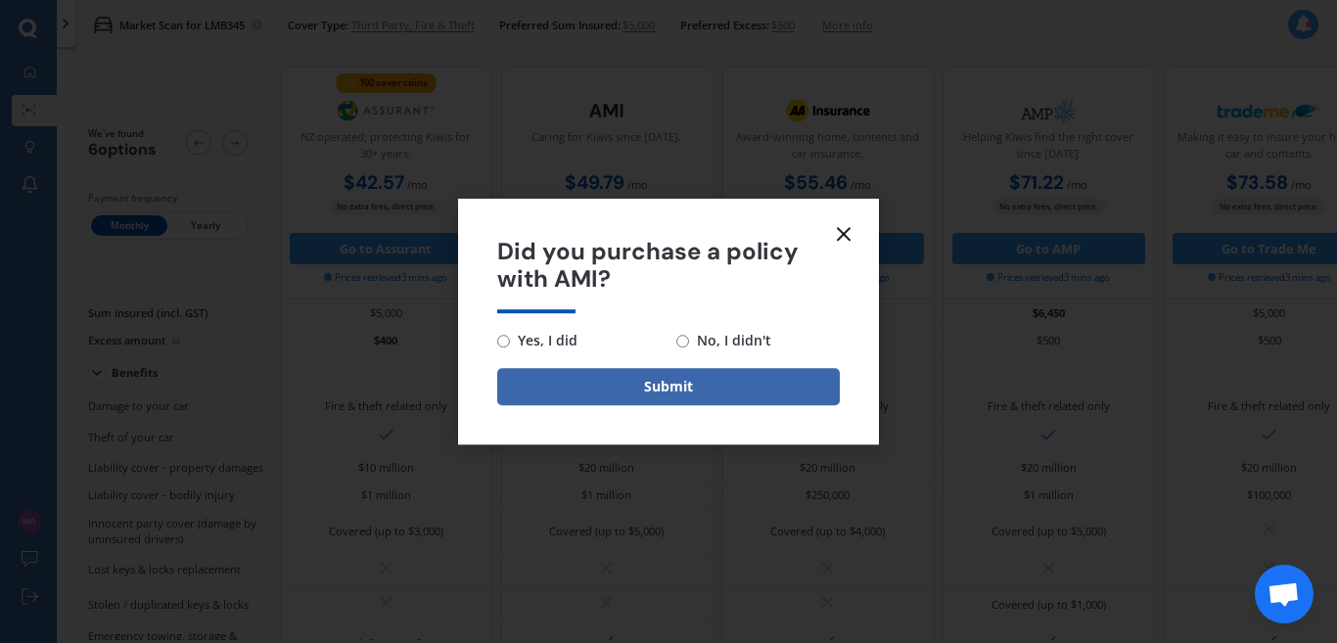
click at [843, 231] on icon at bounding box center [843, 233] width 23 height 23
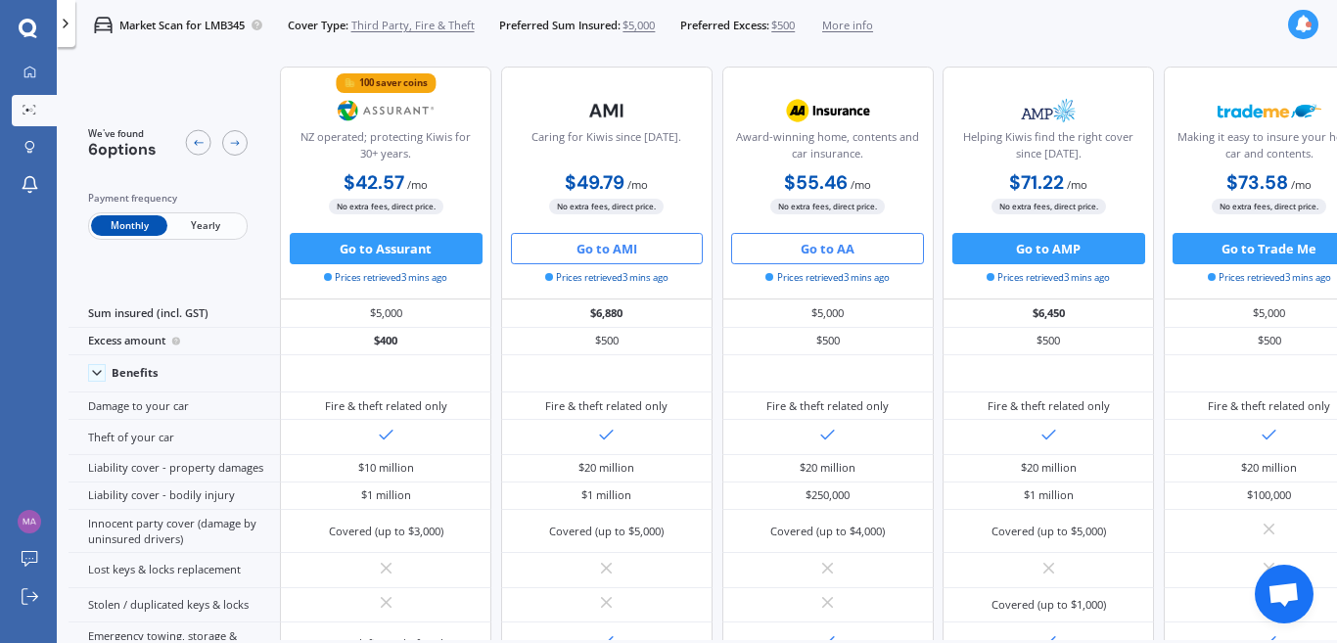
click at [836, 258] on button "Go to AA" at bounding box center [827, 248] width 193 height 31
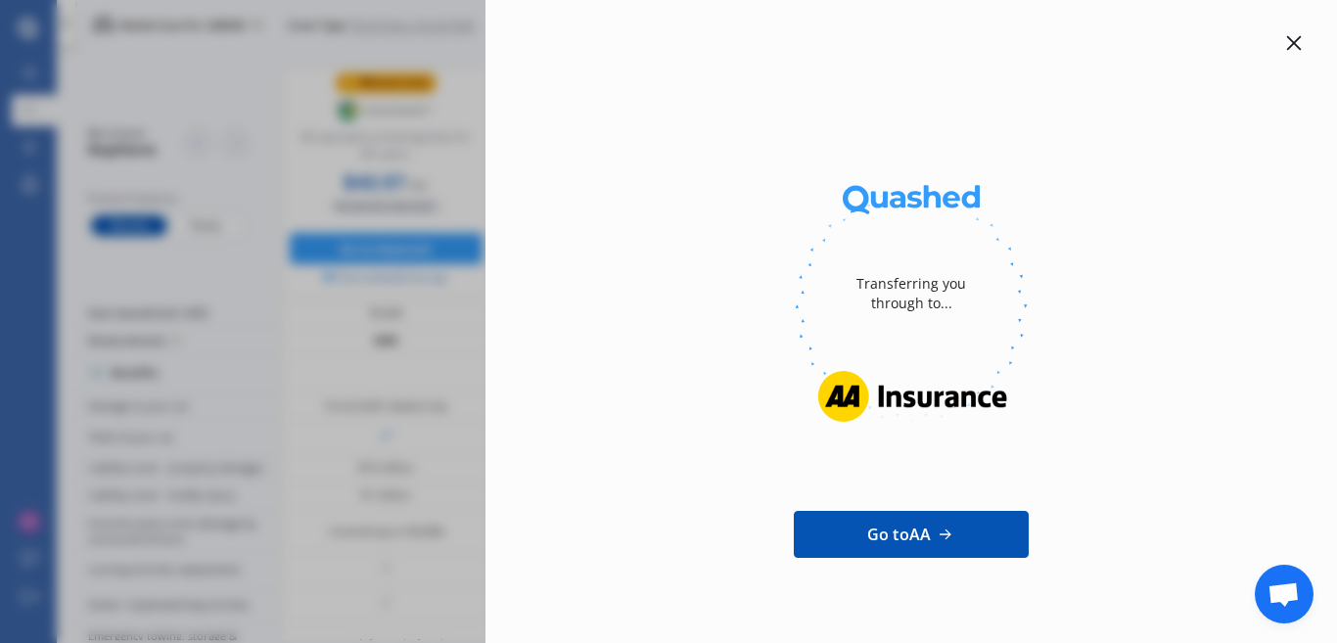
click at [1286, 40] on icon at bounding box center [1294, 43] width 16 height 16
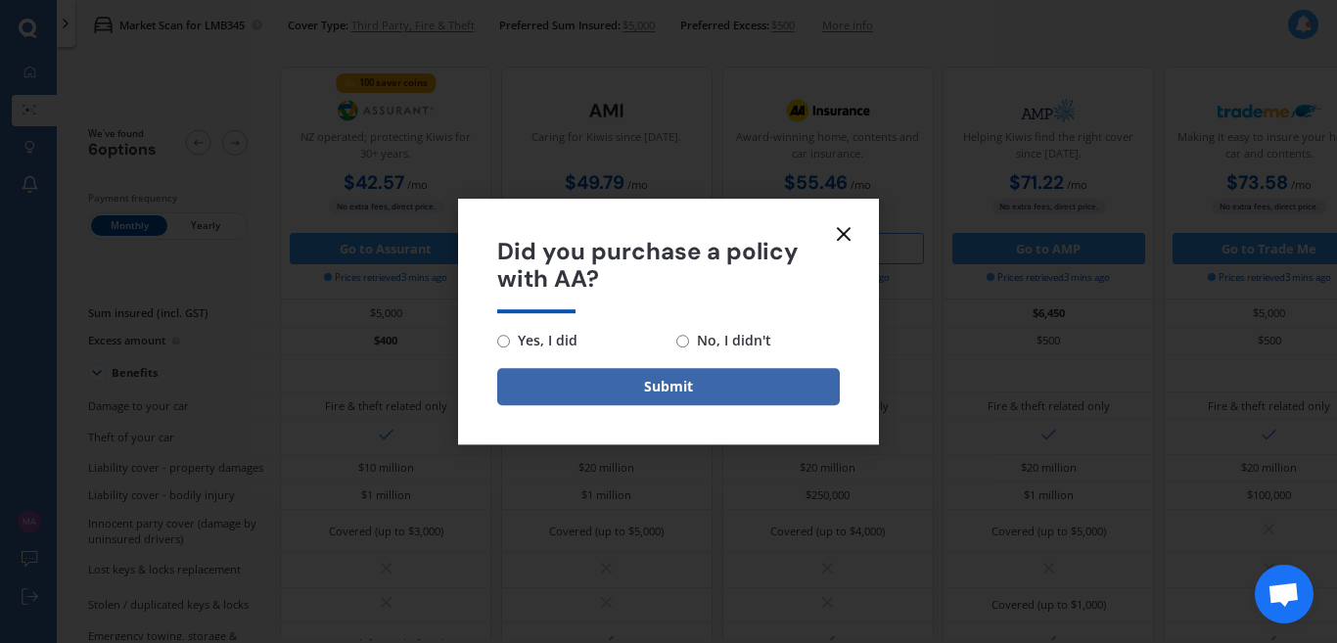
click at [842, 237] on icon at bounding box center [843, 233] width 23 height 23
